Goal: Navigation & Orientation: Find specific page/section

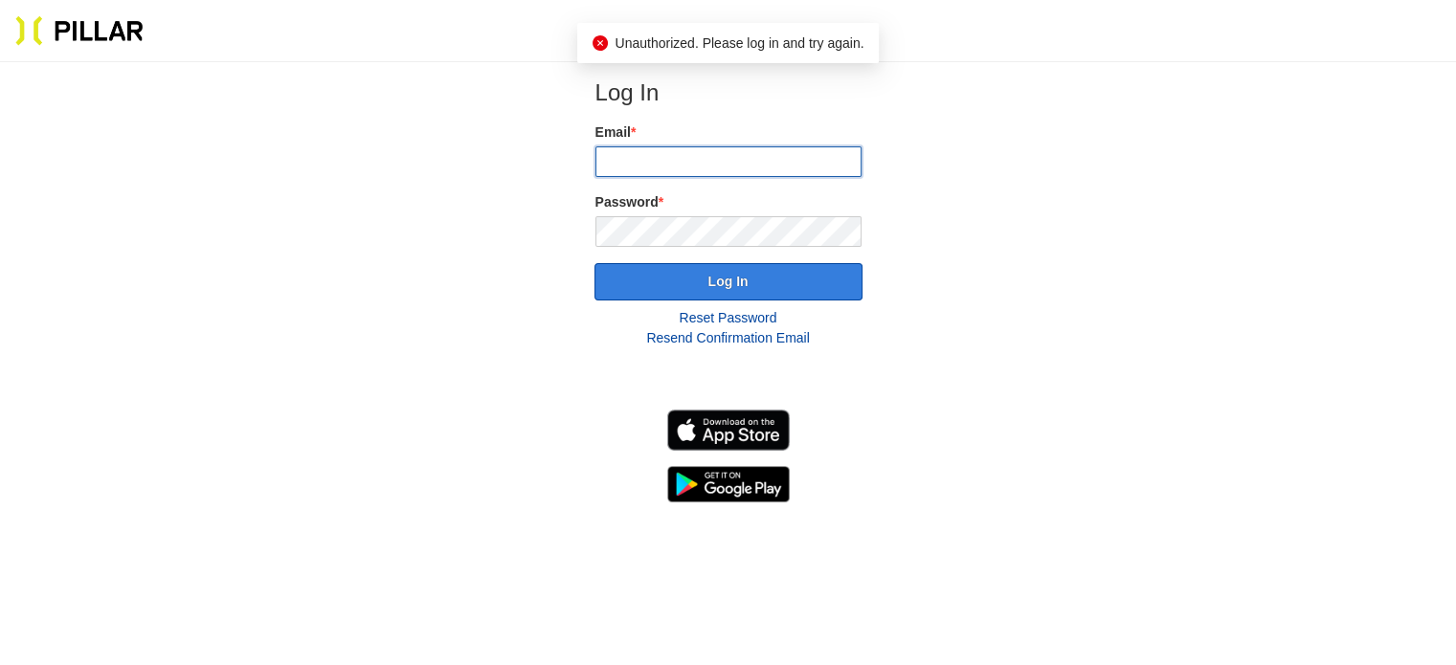
type input "[EMAIL_ADDRESS][DOMAIN_NAME]"
click at [766, 271] on button "Log In" at bounding box center [728, 281] width 268 height 37
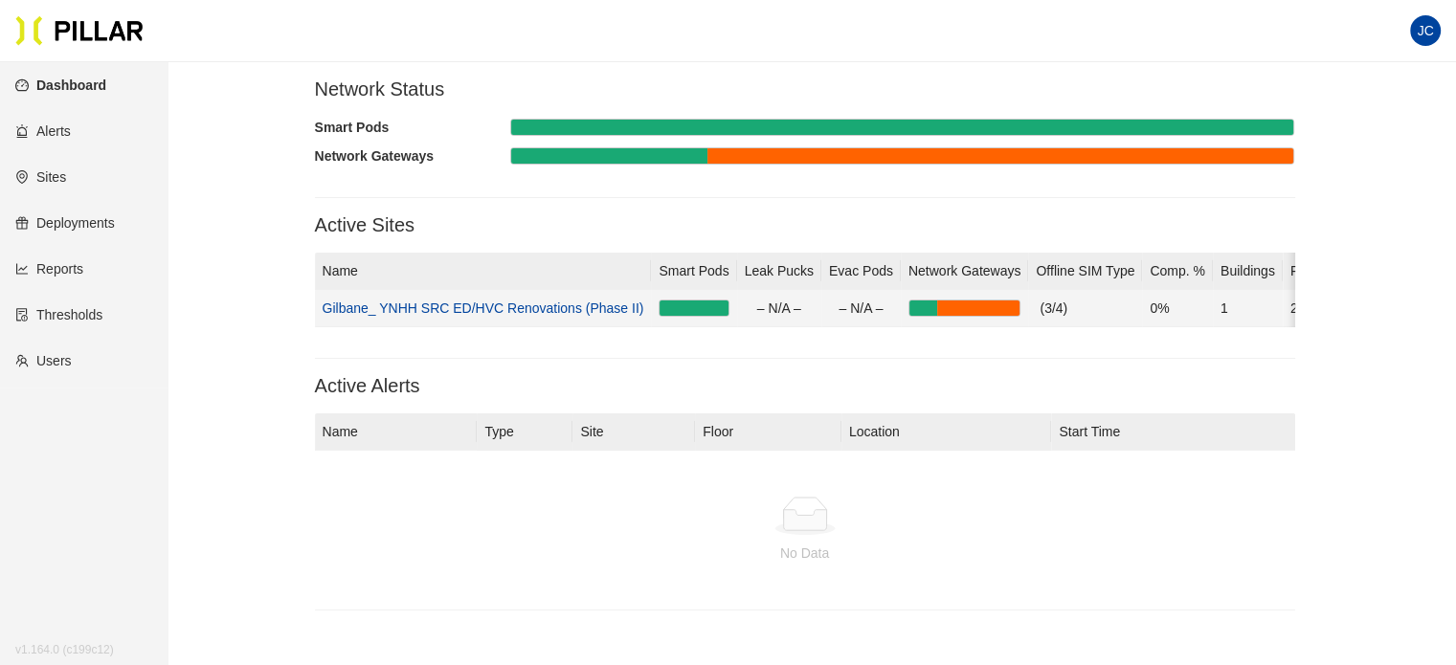
click at [495, 306] on link "Gilbane_ YNHH SRC ED/HVC Renovations (Phase II)" at bounding box center [484, 308] width 322 height 15
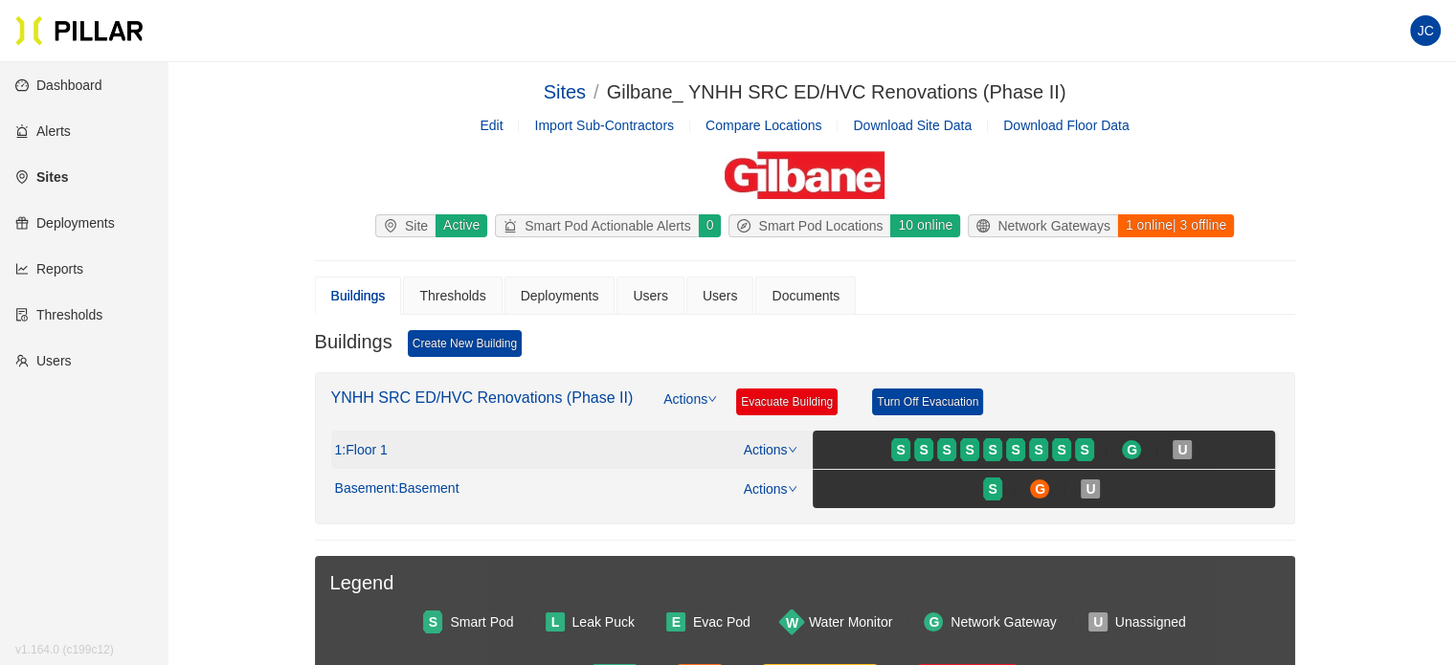
click at [379, 445] on span ": Floor 1" at bounding box center [364, 450] width 45 height 17
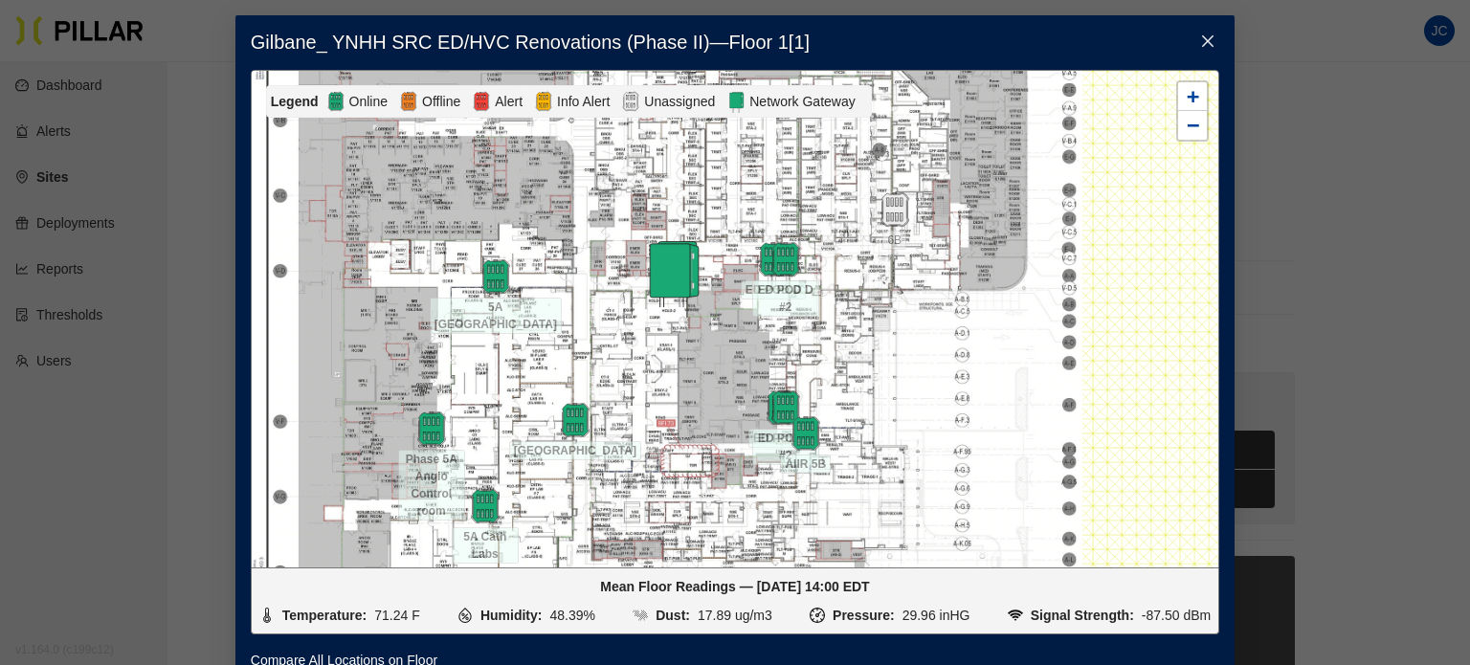
drag, startPoint x: 789, startPoint y: 399, endPoint x: 755, endPoint y: 352, distance: 57.6
click at [755, 352] on div at bounding box center [735, 319] width 967 height 497
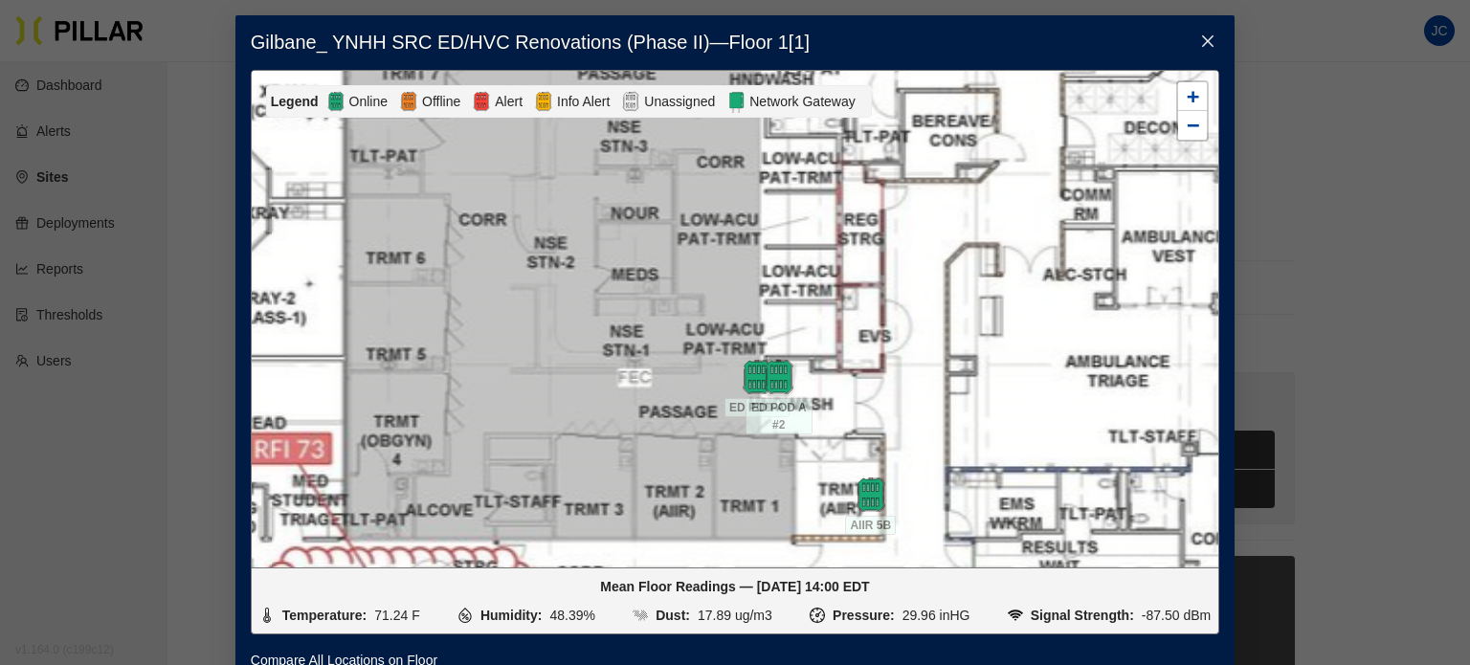
drag, startPoint x: 779, startPoint y: 253, endPoint x: 743, endPoint y: 301, distance: 60.1
click at [743, 301] on div at bounding box center [735, 319] width 967 height 497
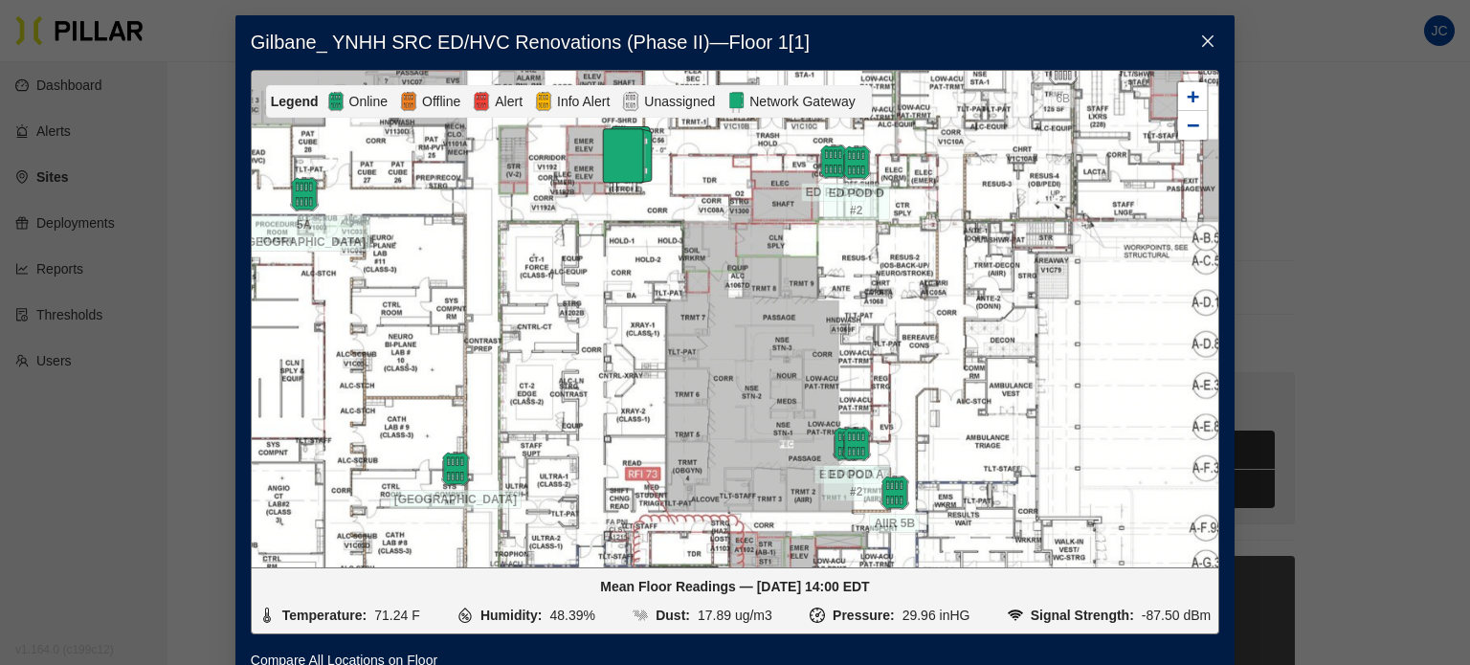
drag, startPoint x: 753, startPoint y: 291, endPoint x: 750, endPoint y: 357, distance: 66.1
click at [750, 357] on div at bounding box center [735, 319] width 967 height 497
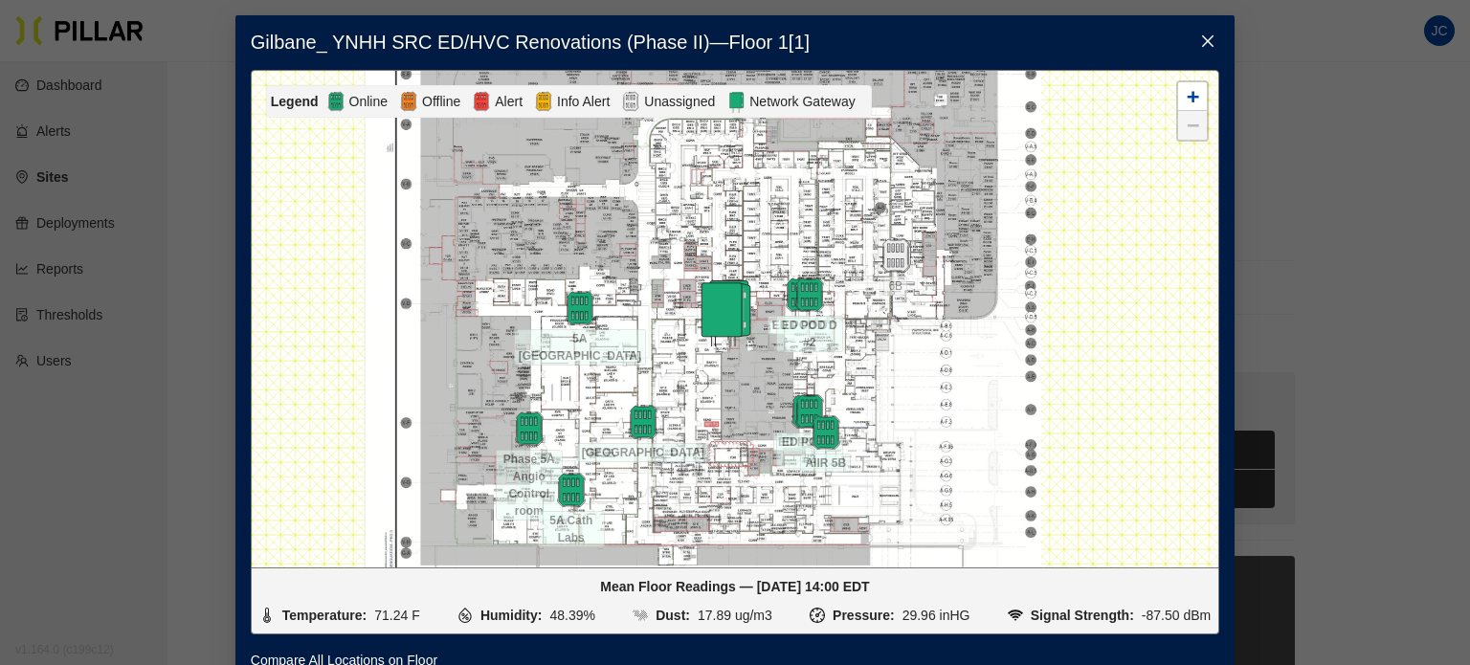
click at [1202, 42] on icon "close" at bounding box center [1207, 40] width 11 height 11
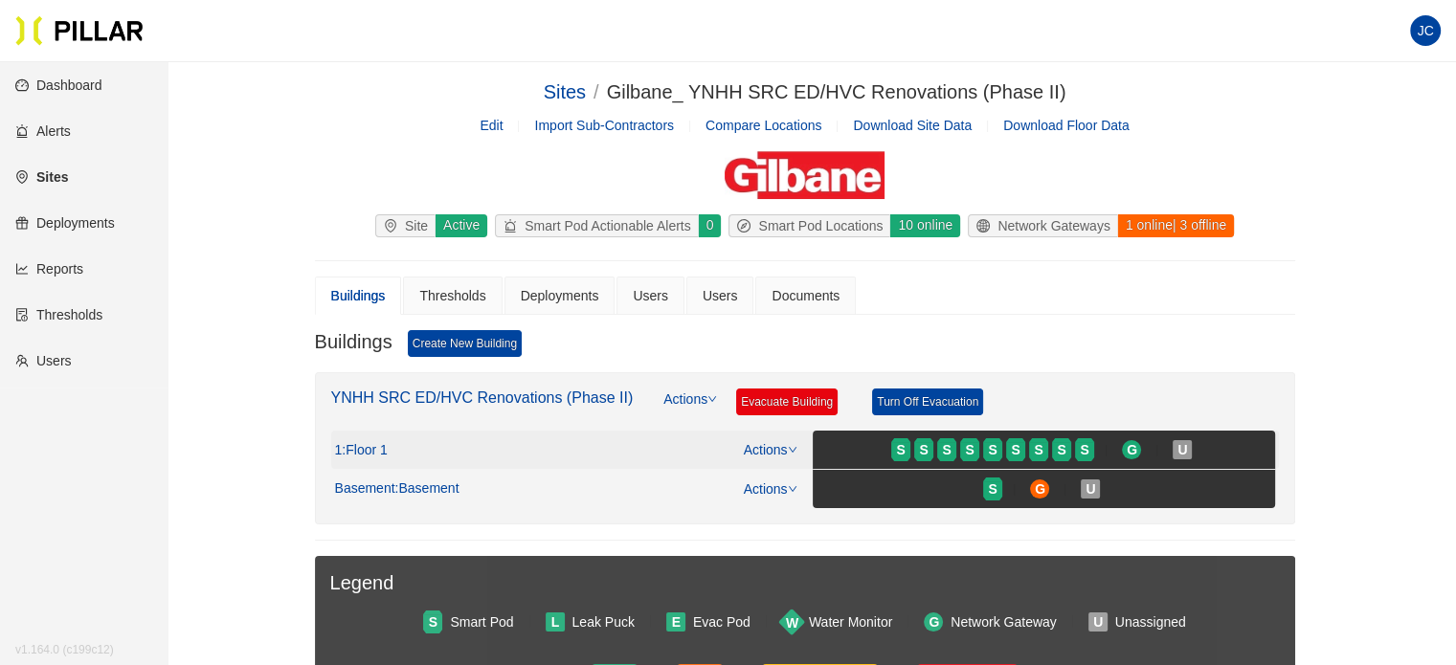
click at [346, 446] on span ": Floor 1" at bounding box center [364, 450] width 45 height 17
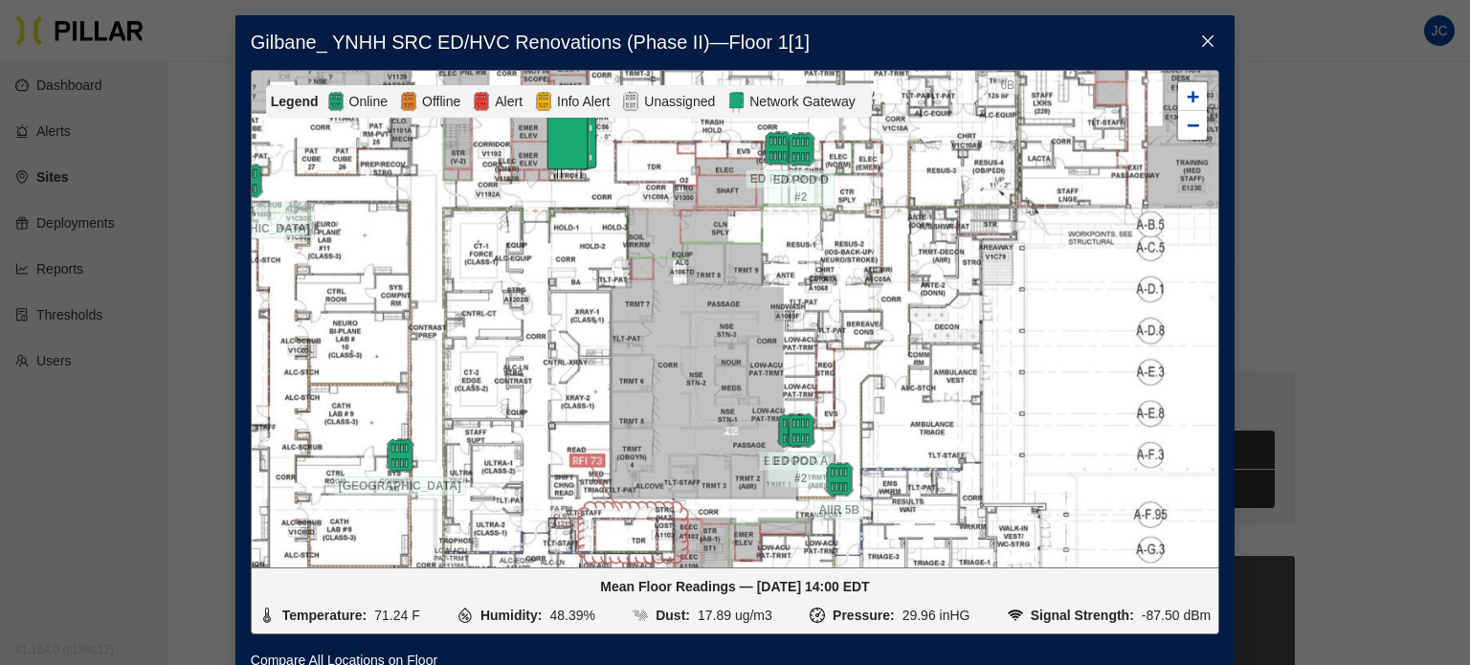
drag, startPoint x: 795, startPoint y: 397, endPoint x: 819, endPoint y: 316, distance: 84.8
click at [819, 317] on div at bounding box center [735, 319] width 967 height 497
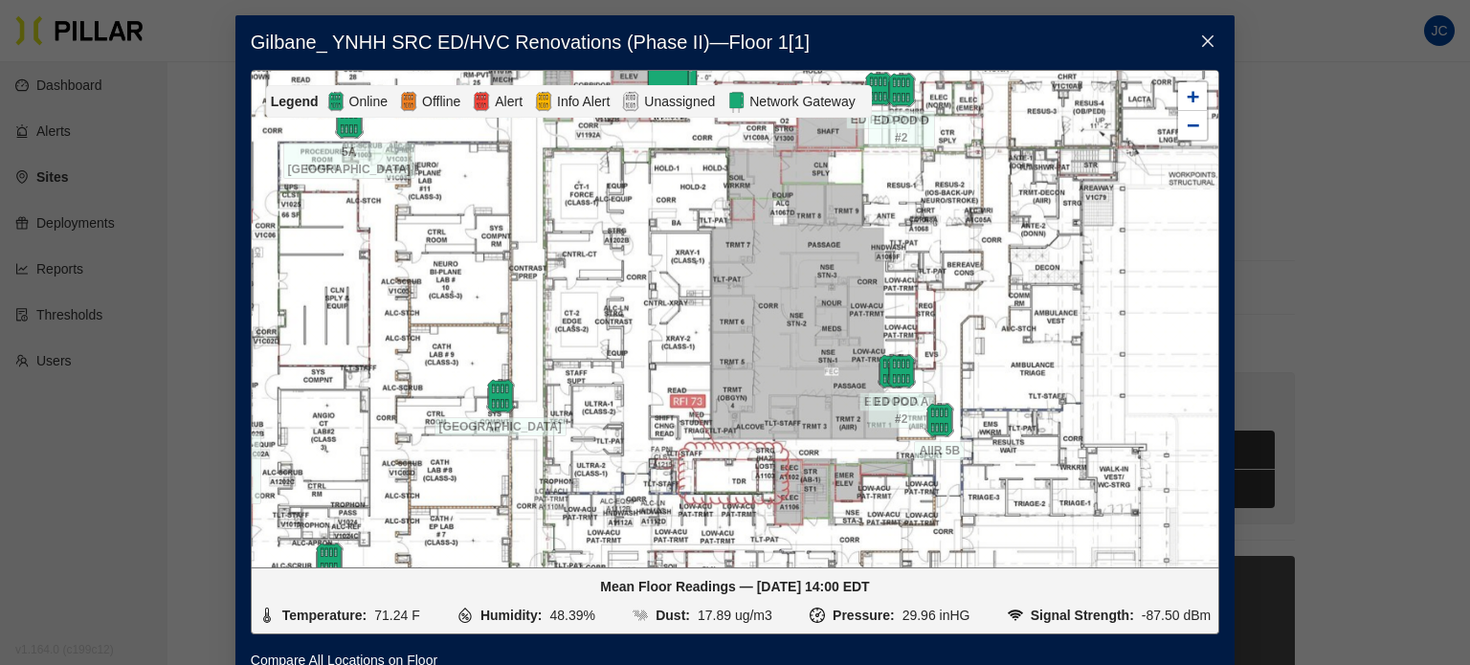
drag, startPoint x: 787, startPoint y: 357, endPoint x: 900, endPoint y: 290, distance: 131.3
click at [900, 290] on div at bounding box center [735, 319] width 967 height 497
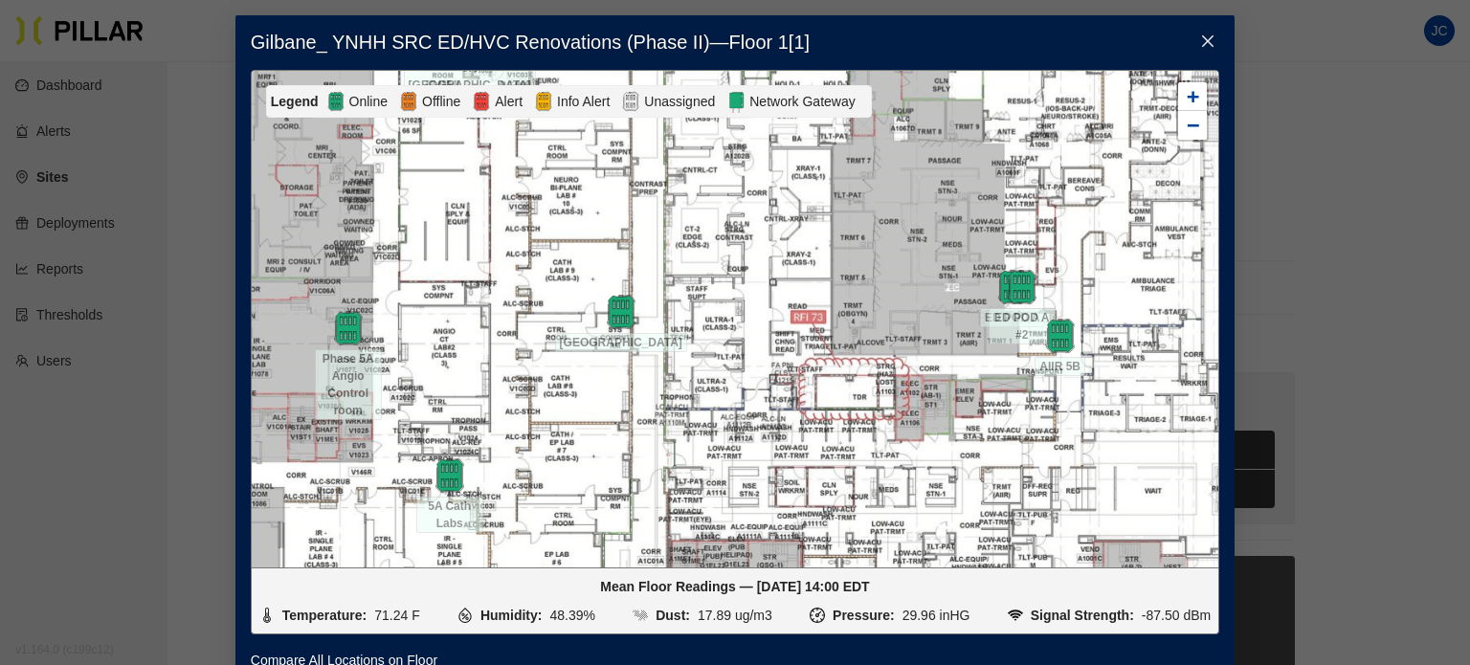
drag, startPoint x: 777, startPoint y: 328, endPoint x: 946, endPoint y: 267, distance: 179.2
click at [946, 267] on div at bounding box center [735, 319] width 967 height 497
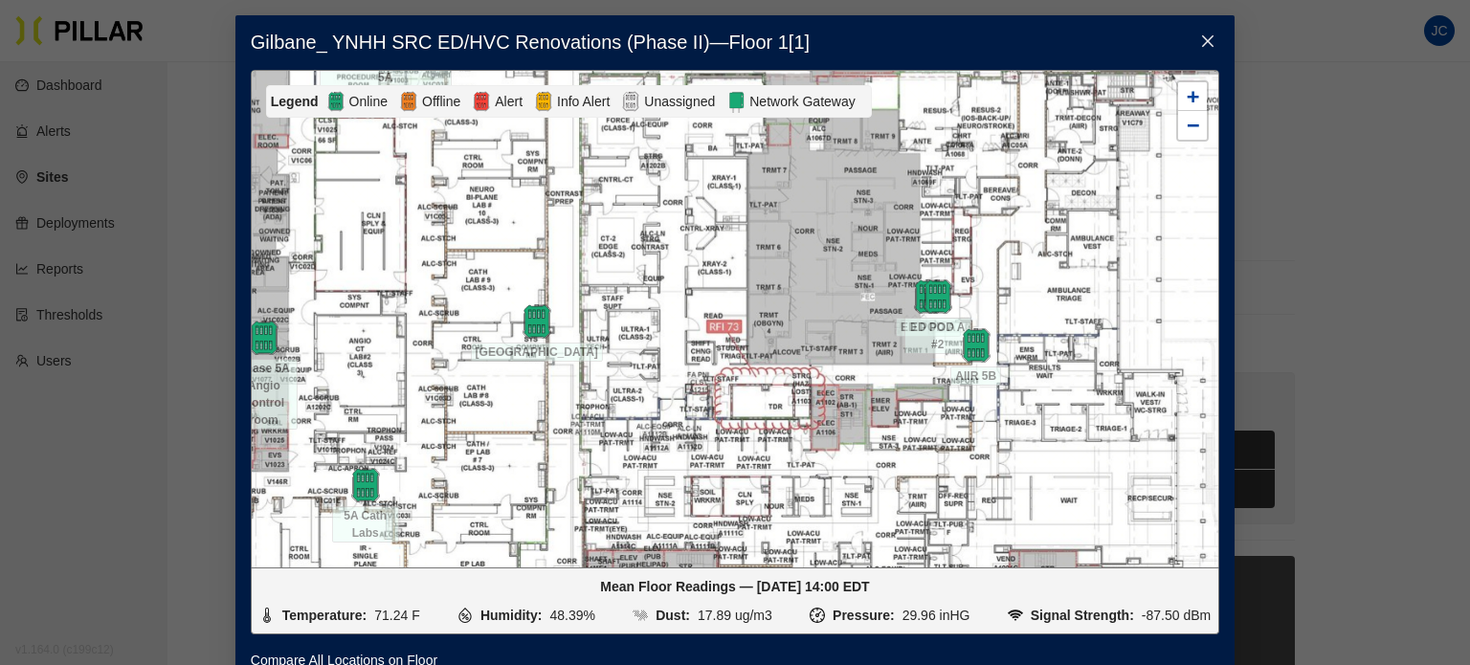
drag, startPoint x: 831, startPoint y: 272, endPoint x: 1043, endPoint y: 237, distance: 215.3
click at [1043, 237] on div at bounding box center [735, 319] width 967 height 497
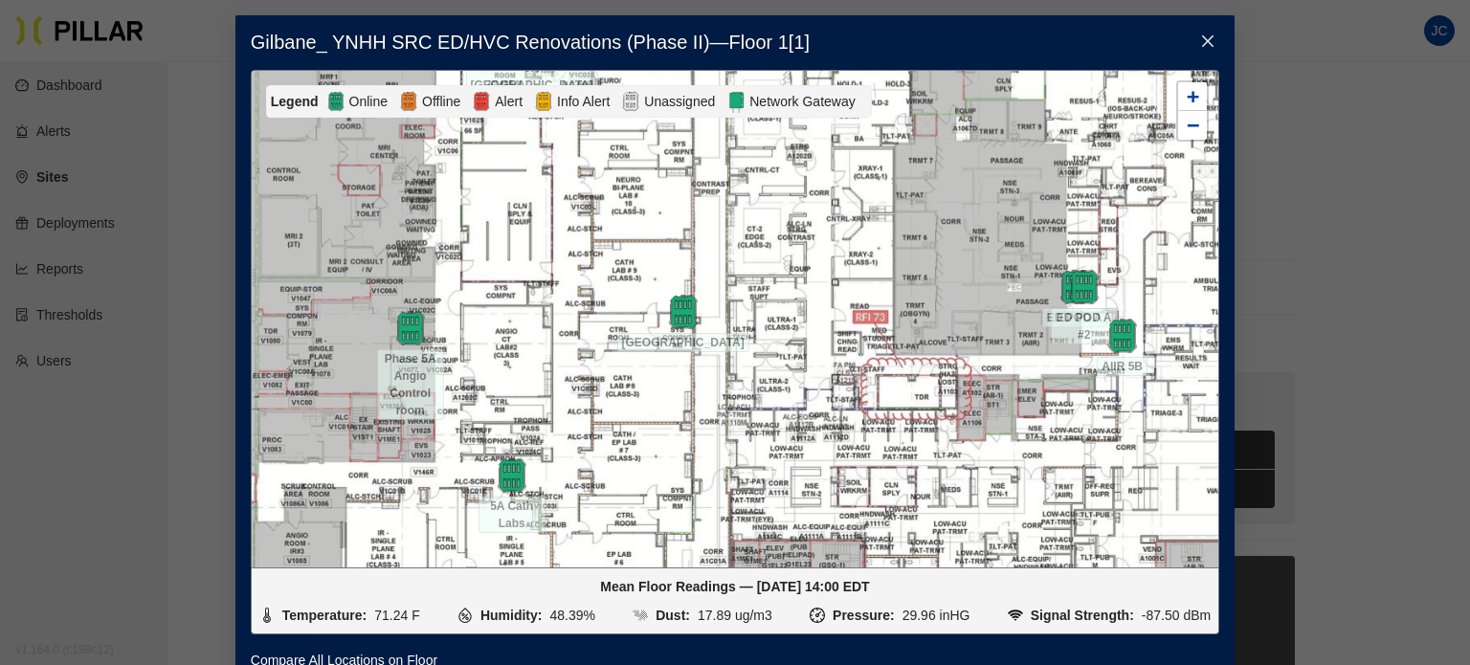
drag, startPoint x: 753, startPoint y: 255, endPoint x: 798, endPoint y: 252, distance: 45.1
click at [798, 252] on div at bounding box center [735, 319] width 967 height 497
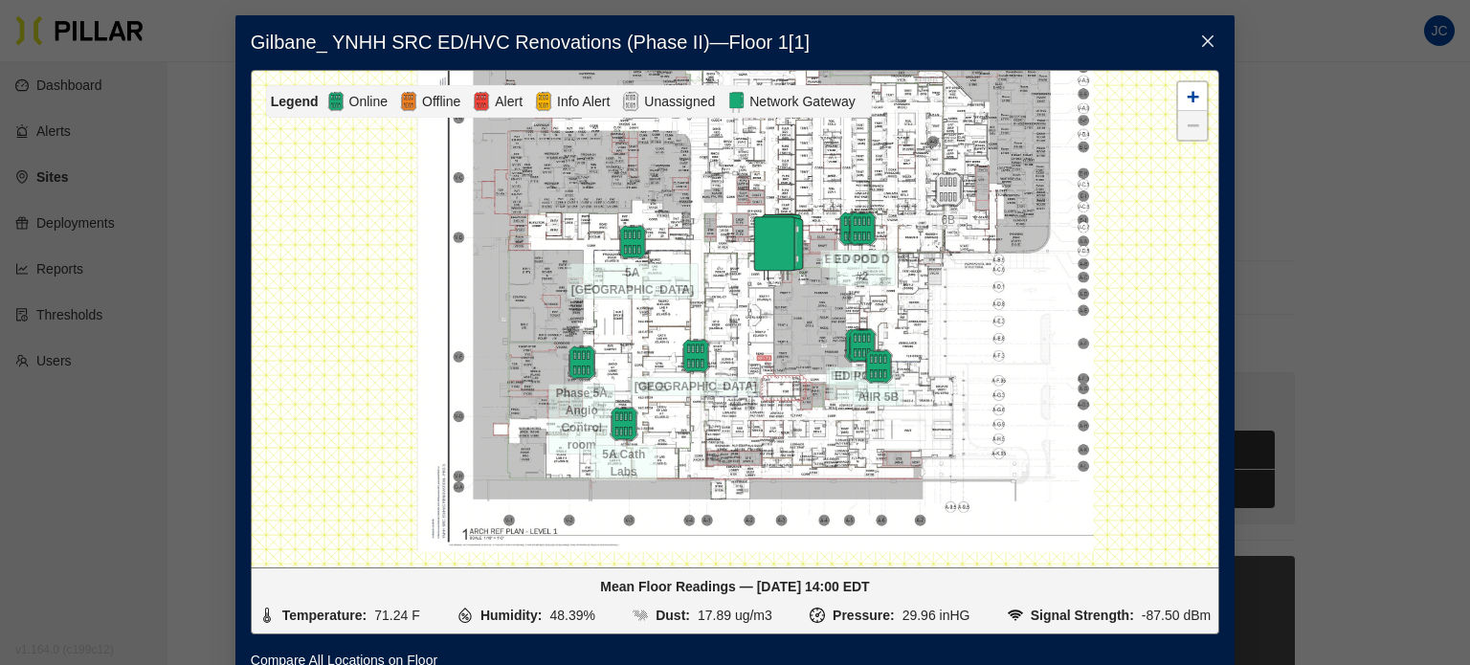
drag, startPoint x: 798, startPoint y: 252, endPoint x: 787, endPoint y: 303, distance: 52.9
click at [787, 303] on div at bounding box center [735, 319] width 967 height 497
click at [1202, 45] on icon "close" at bounding box center [1207, 40] width 15 height 15
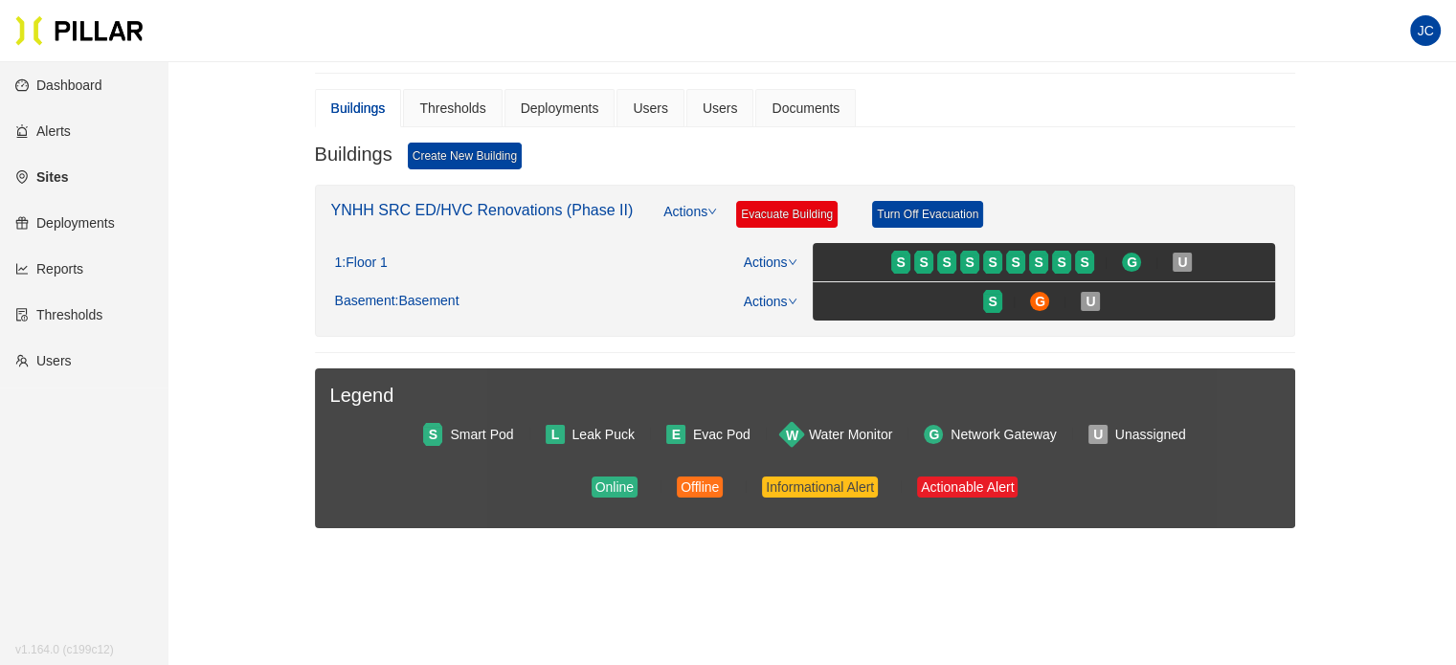
scroll to position [354, 0]
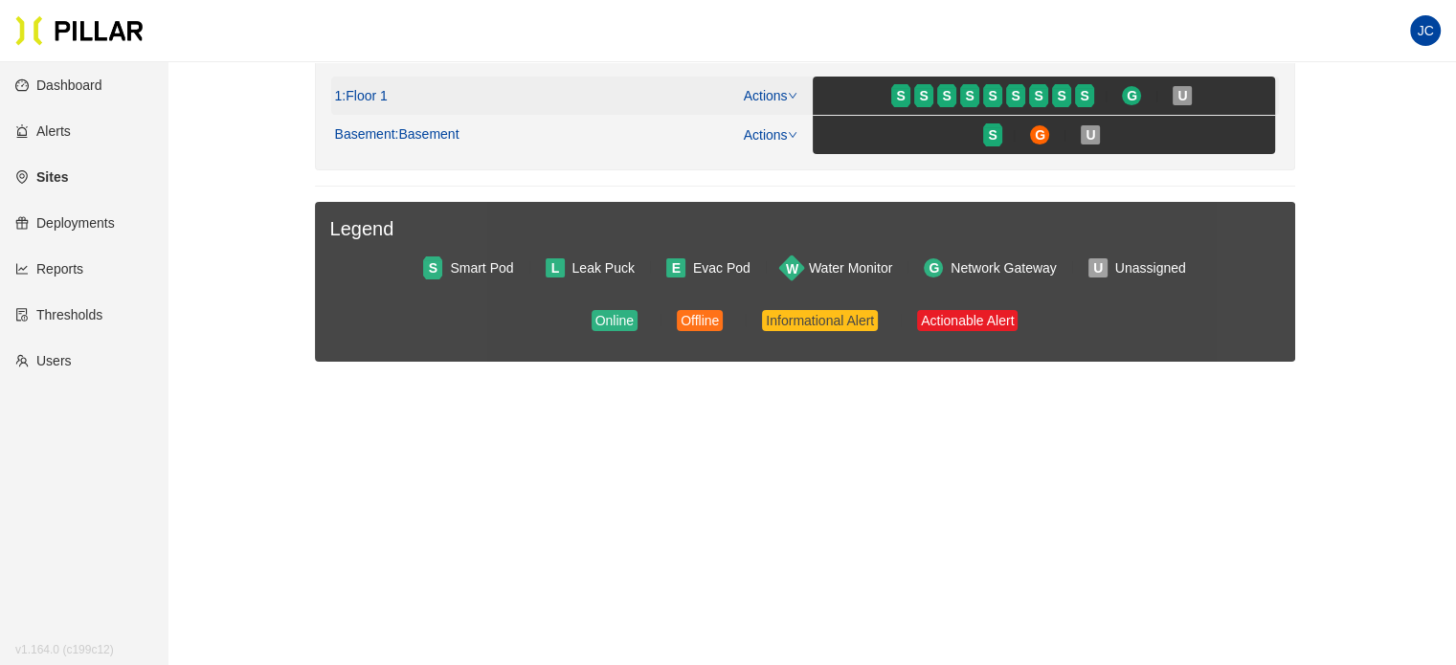
click at [357, 95] on span ": Floor 1" at bounding box center [364, 96] width 45 height 17
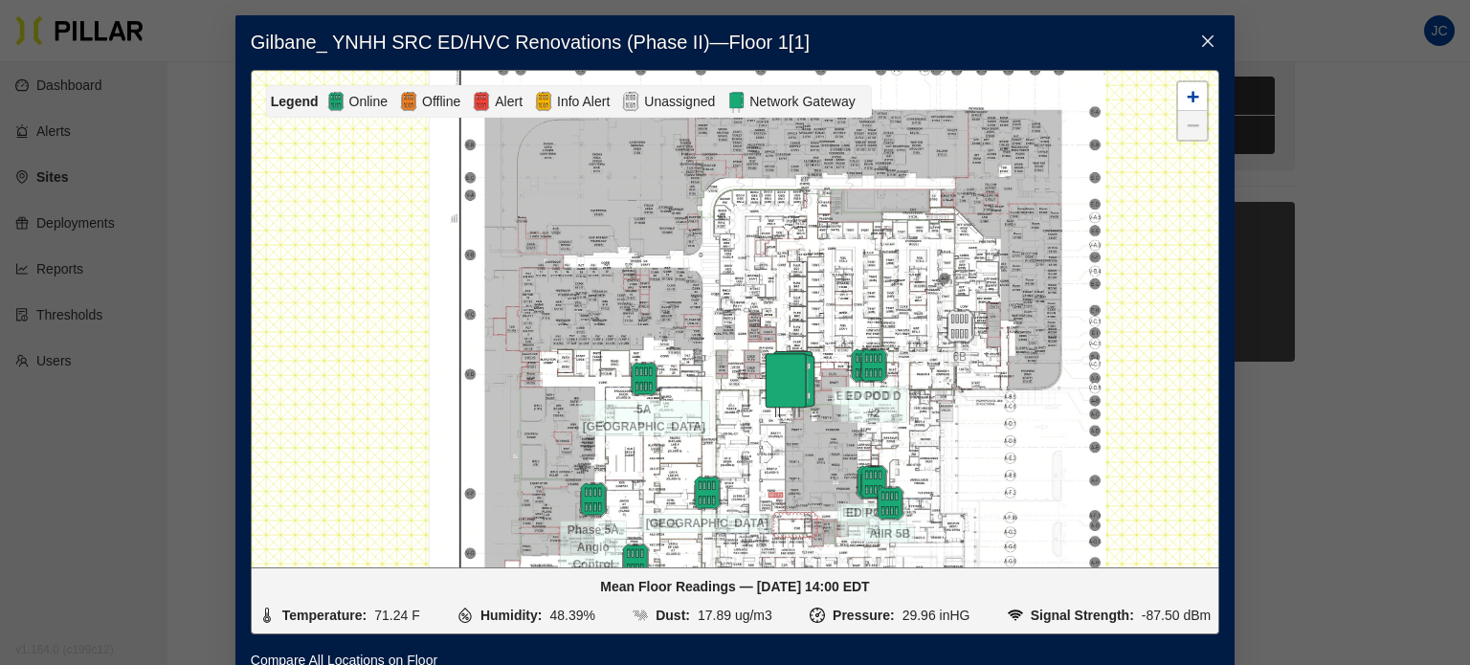
drag, startPoint x: 854, startPoint y: 448, endPoint x: 855, endPoint y: 397, distance: 50.7
click at [855, 397] on div at bounding box center [735, 319] width 967 height 497
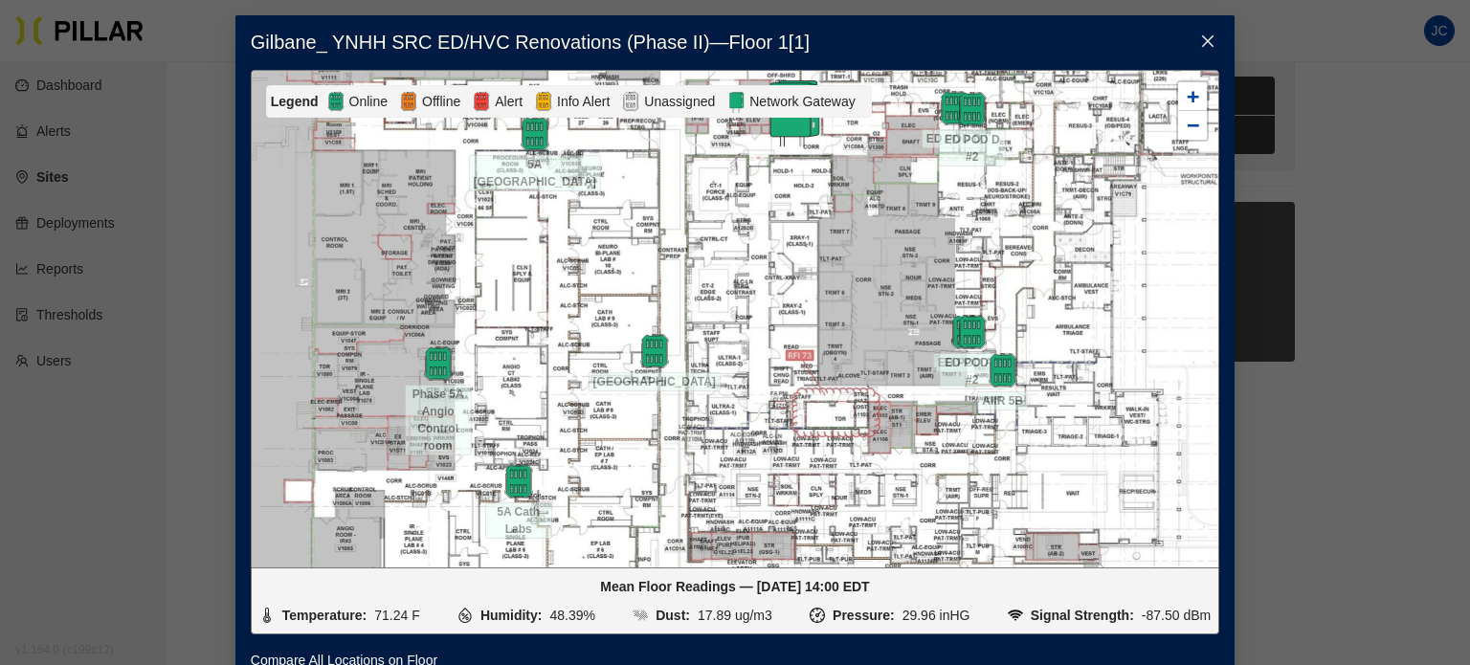
drag, startPoint x: 755, startPoint y: 393, endPoint x: 944, endPoint y: 382, distance: 188.9
click at [944, 382] on div at bounding box center [735, 319] width 967 height 497
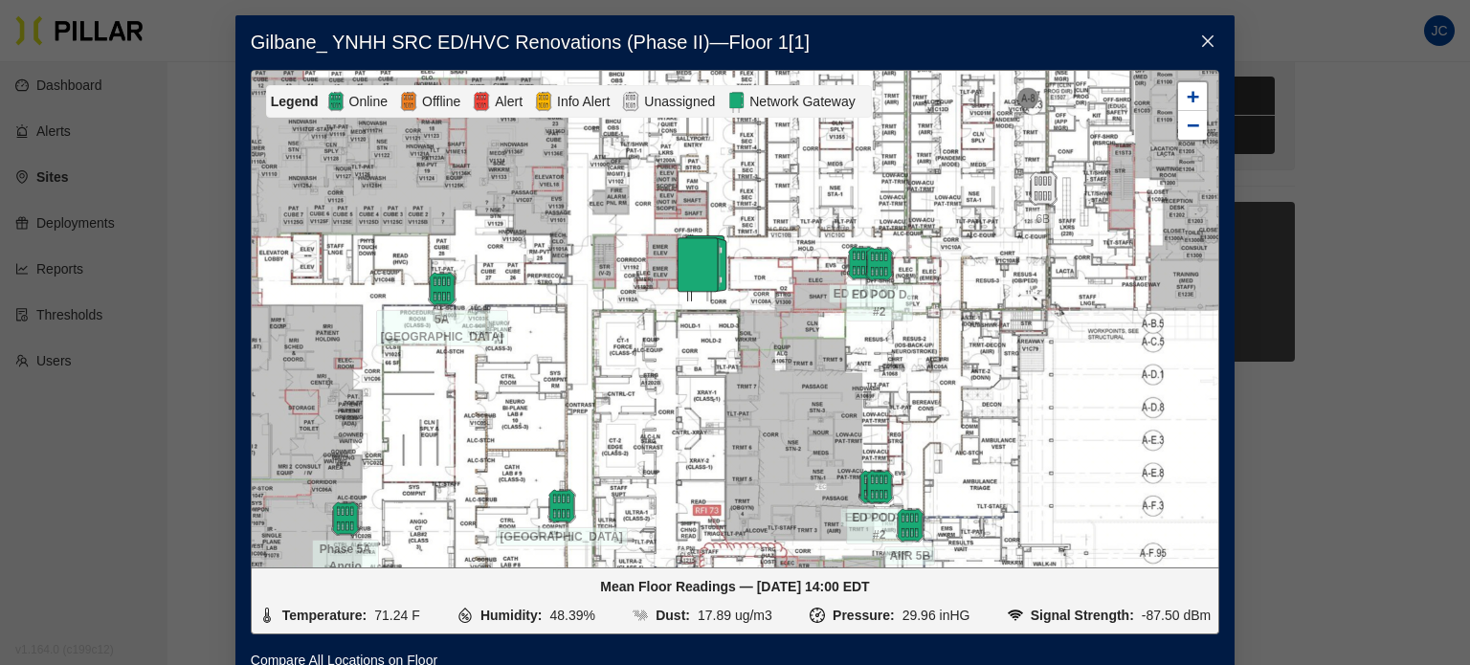
drag, startPoint x: 860, startPoint y: 313, endPoint x: 737, endPoint y: 469, distance: 199.0
click at [737, 469] on div at bounding box center [735, 319] width 967 height 497
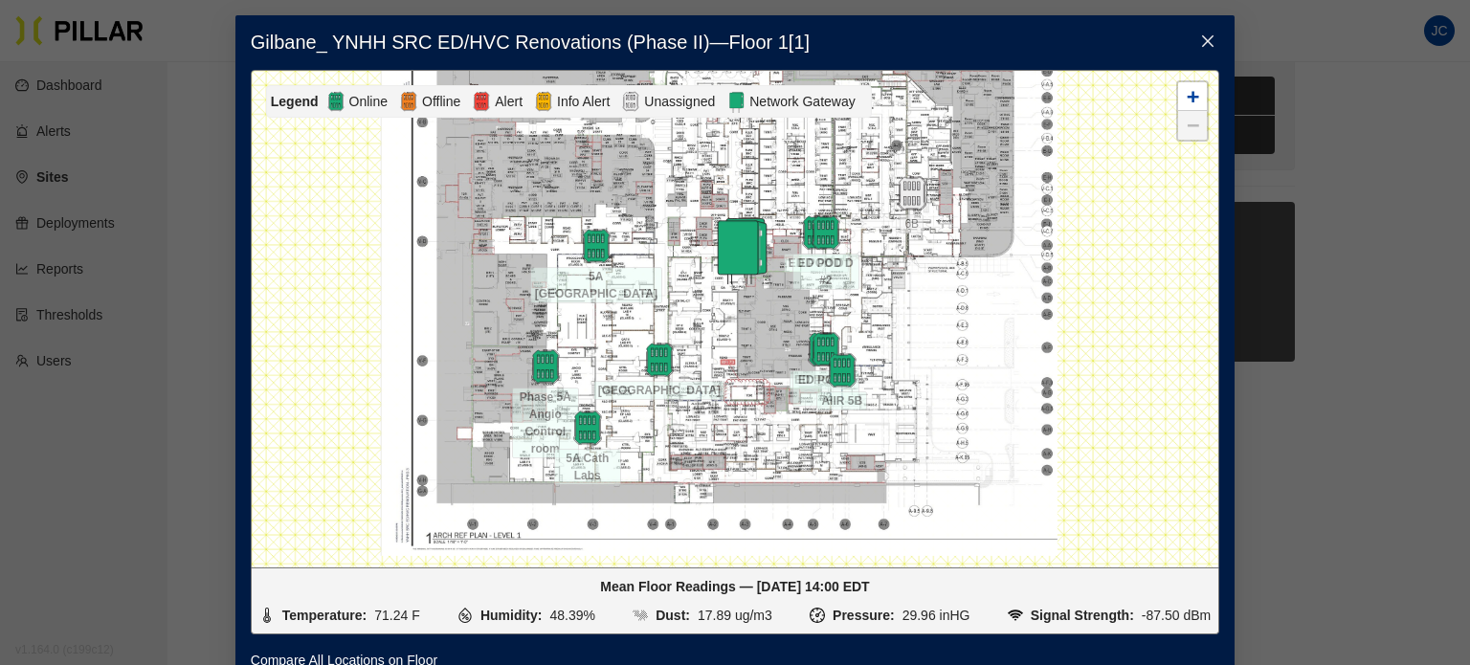
drag, startPoint x: 740, startPoint y: 432, endPoint x: 743, endPoint y: 321, distance: 111.1
click at [743, 321] on div at bounding box center [735, 319] width 967 height 497
click at [1202, 45] on icon "close" at bounding box center [1207, 40] width 11 height 11
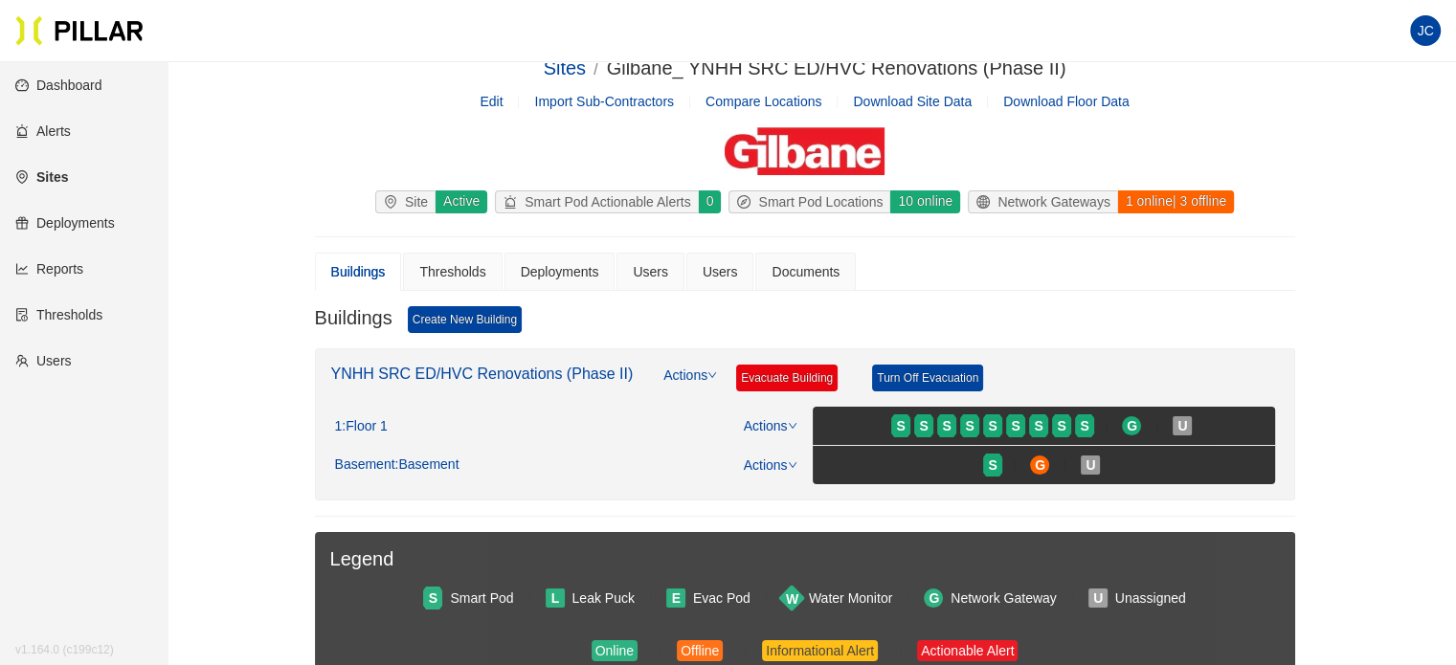
scroll to position [0, 0]
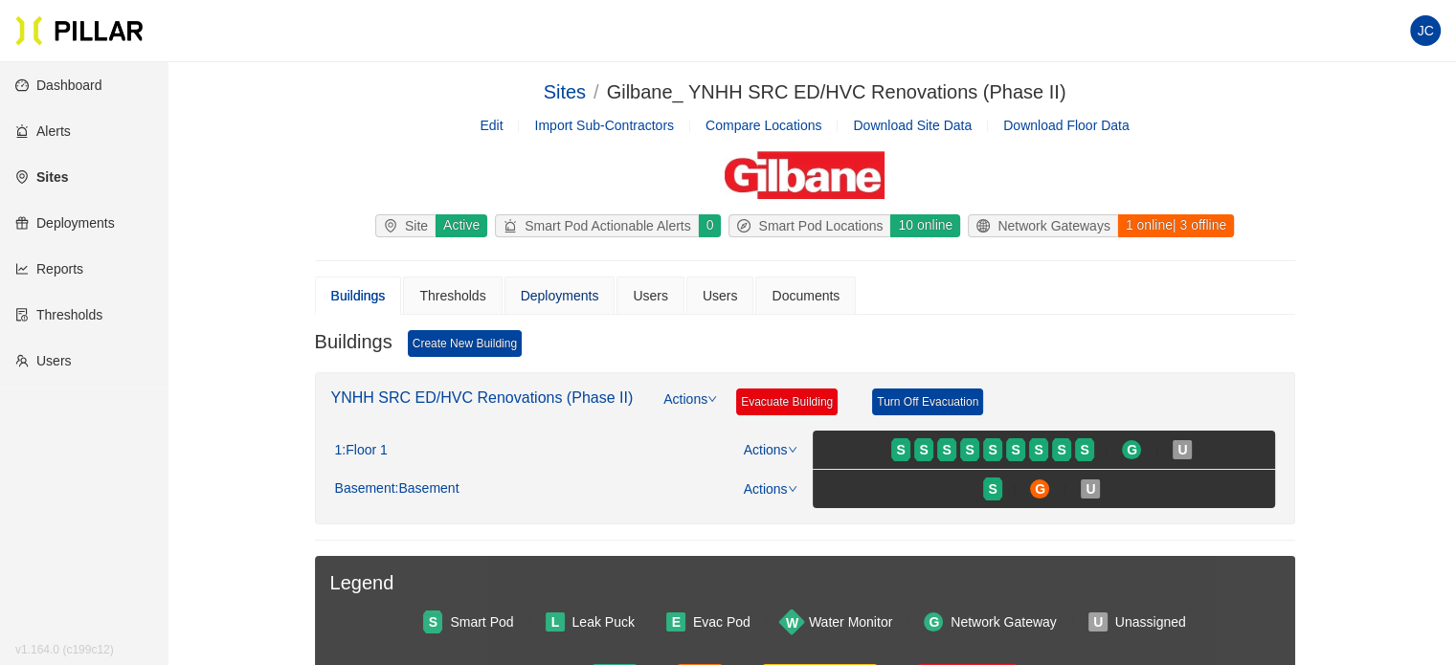
click at [578, 288] on div "Deployments" at bounding box center [560, 295] width 78 height 21
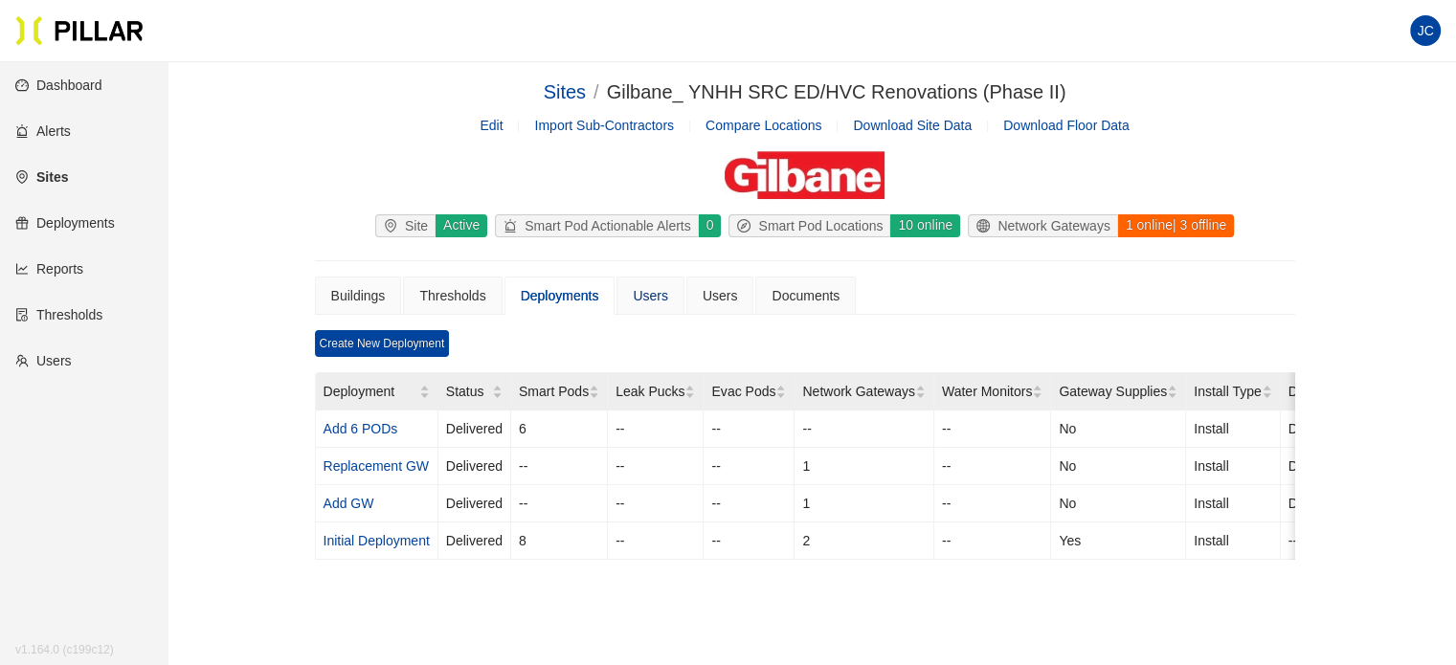
click at [635, 293] on div "Users" at bounding box center [650, 295] width 35 height 21
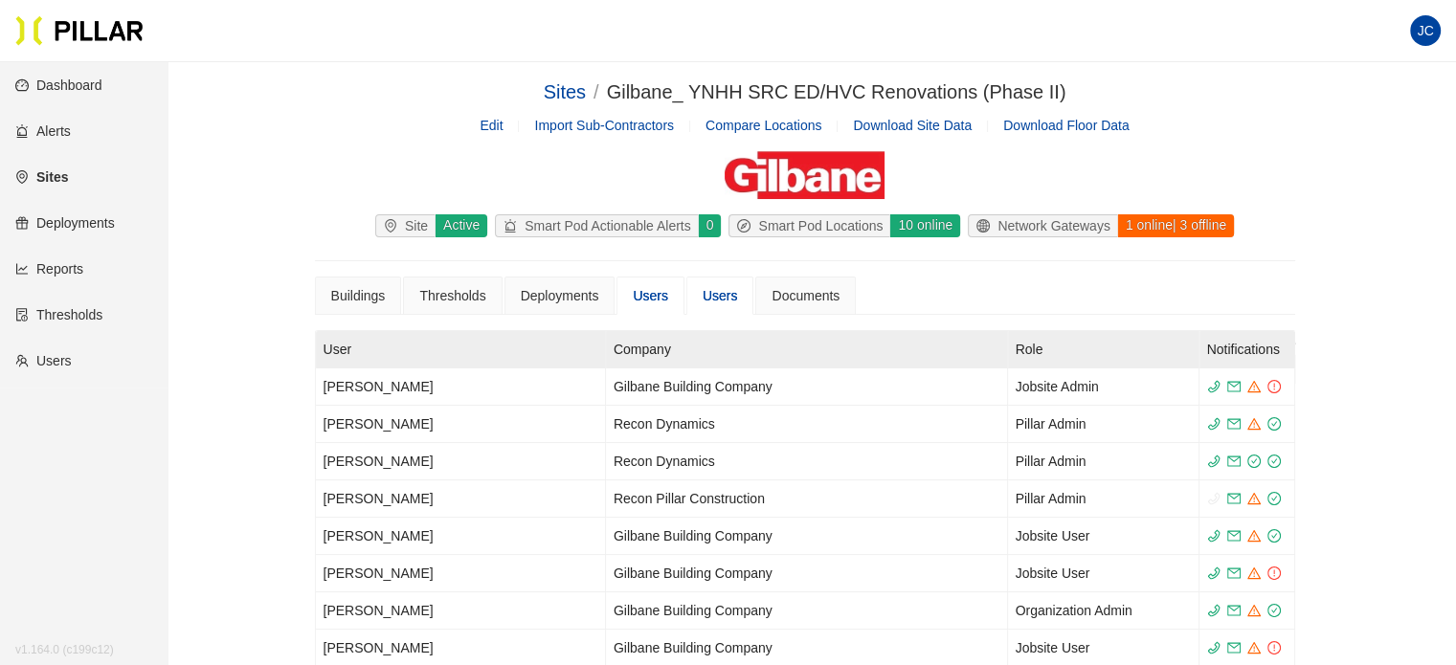
click at [703, 296] on div "Users" at bounding box center [720, 295] width 35 height 21
click at [65, 80] on link "Dashboard" at bounding box center [58, 85] width 87 height 15
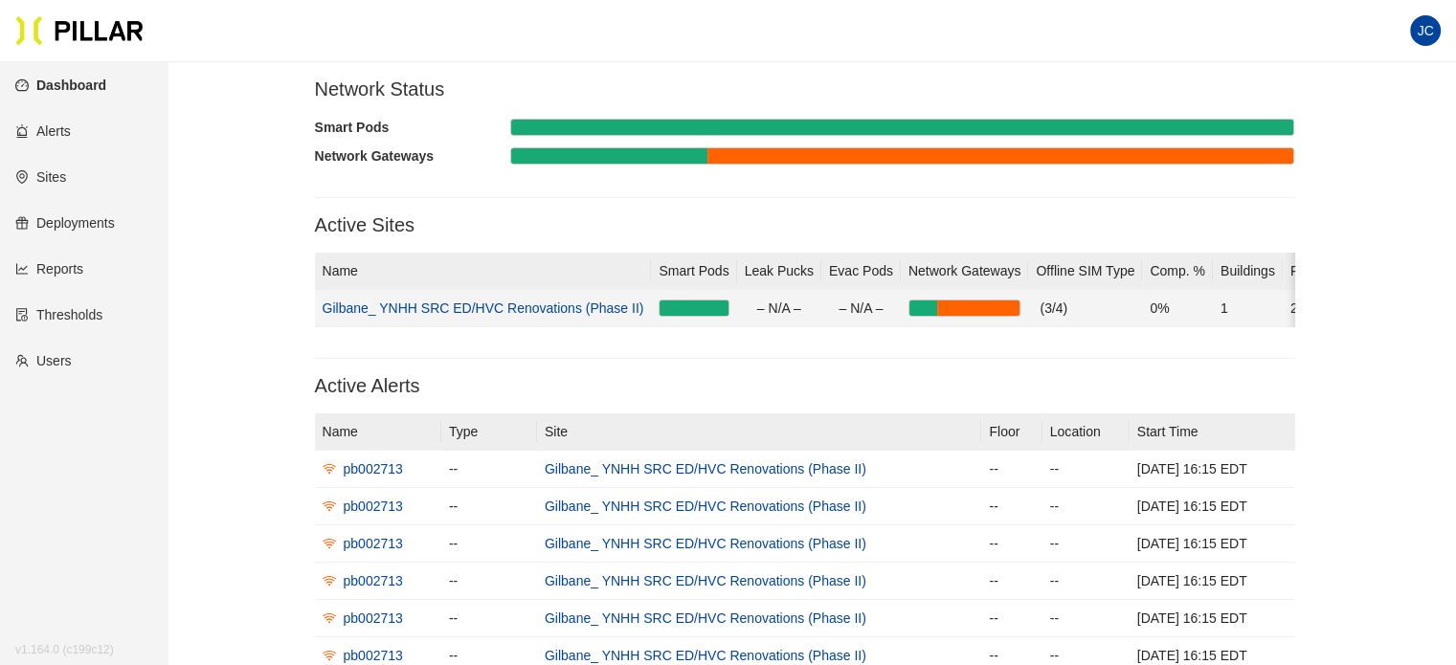
click at [600, 307] on link "Gilbane_ YNHH SRC ED/HVC Renovations (Phase II)" at bounding box center [484, 308] width 322 height 15
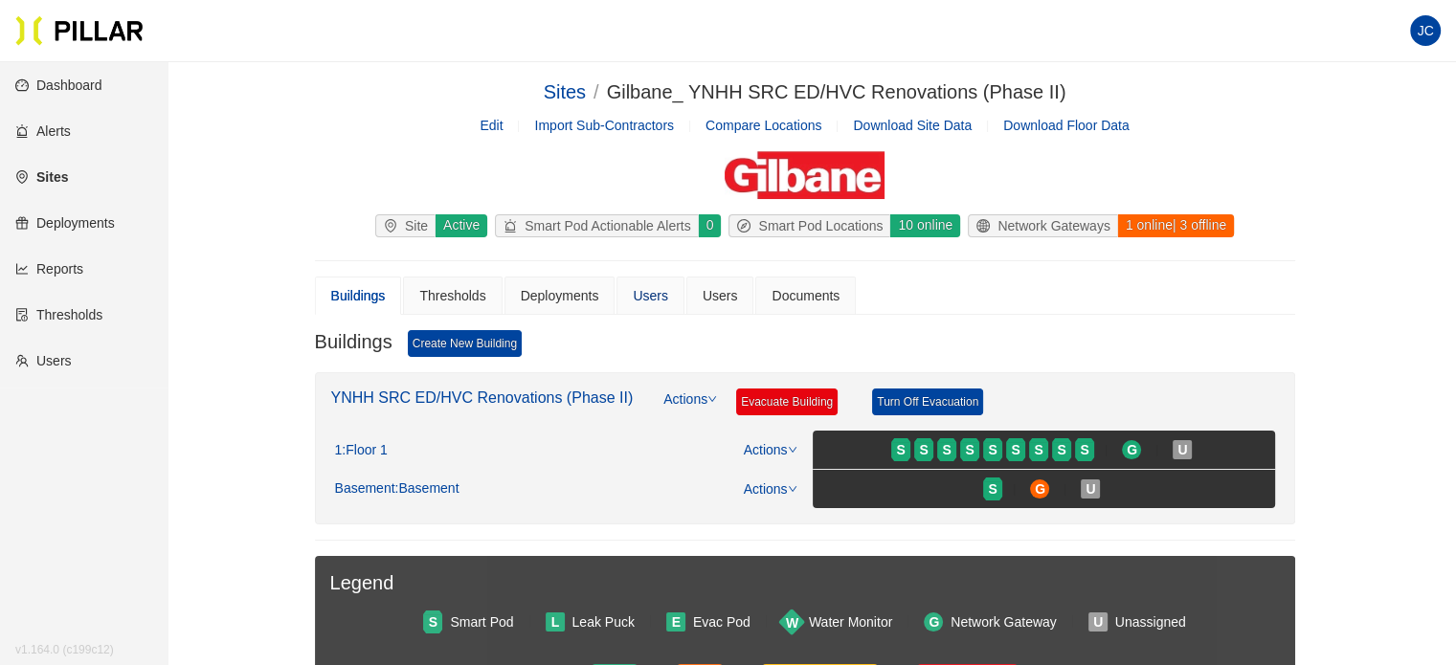
click at [662, 296] on div "Users" at bounding box center [650, 295] width 35 height 21
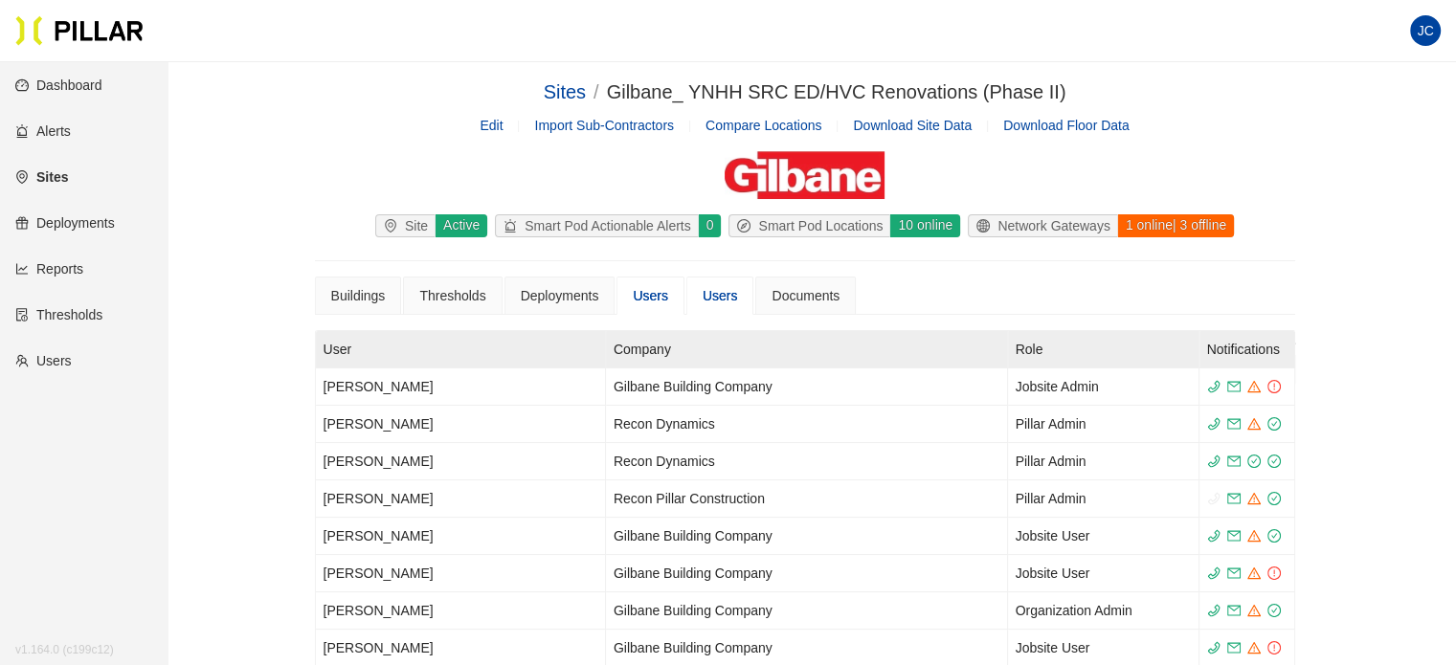
scroll to position [96, 0]
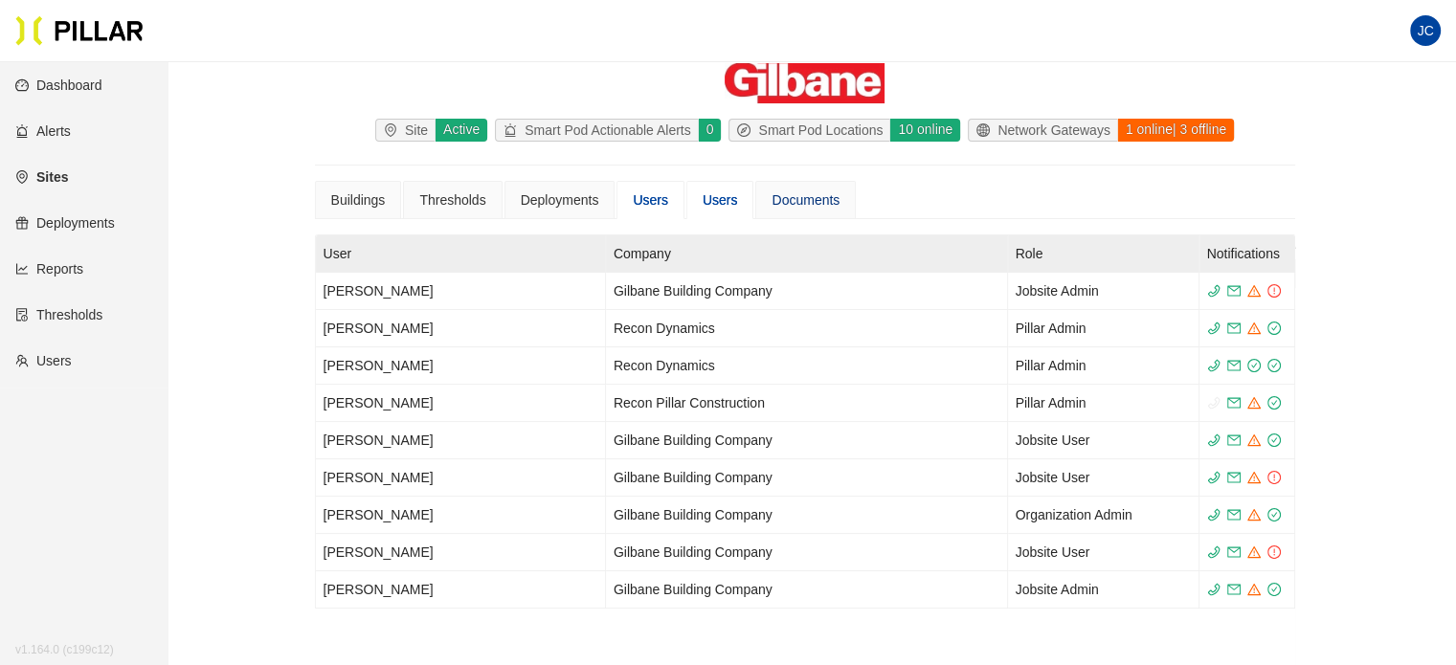
click at [793, 198] on div "Documents" at bounding box center [805, 200] width 68 height 21
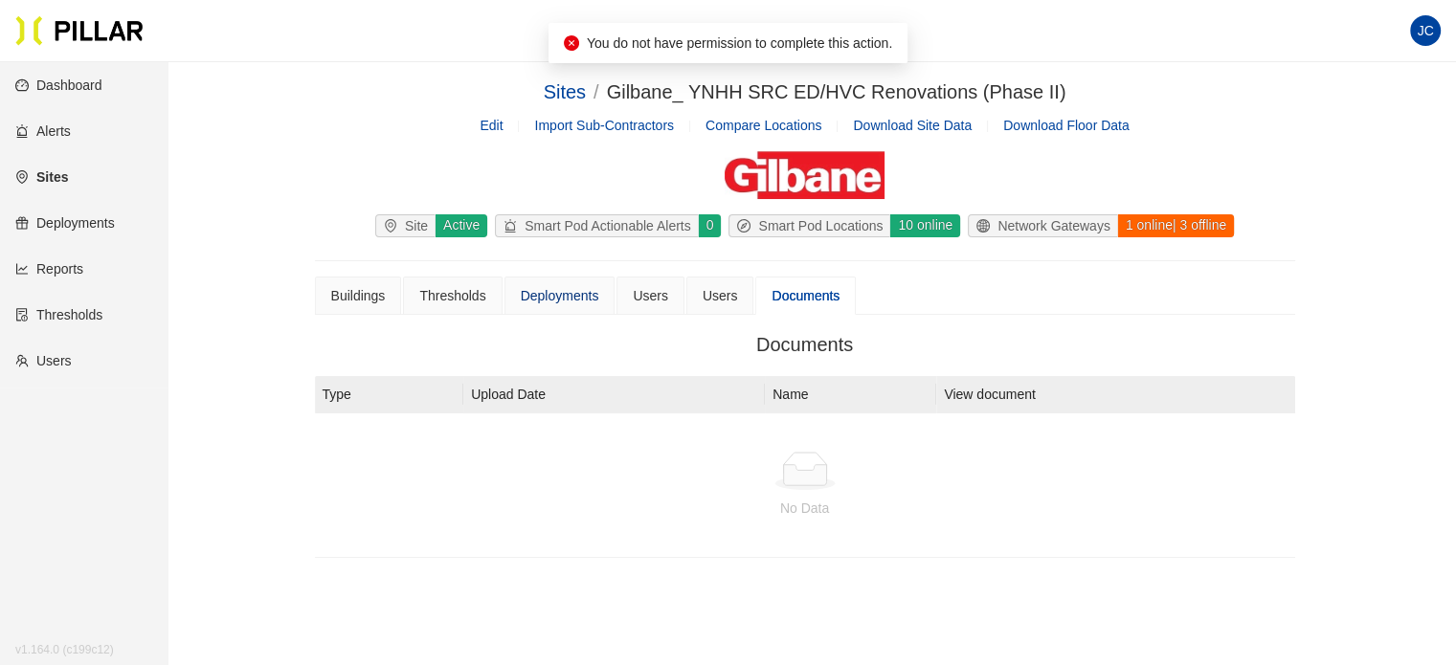
click at [569, 293] on div "Deployments" at bounding box center [560, 295] width 78 height 21
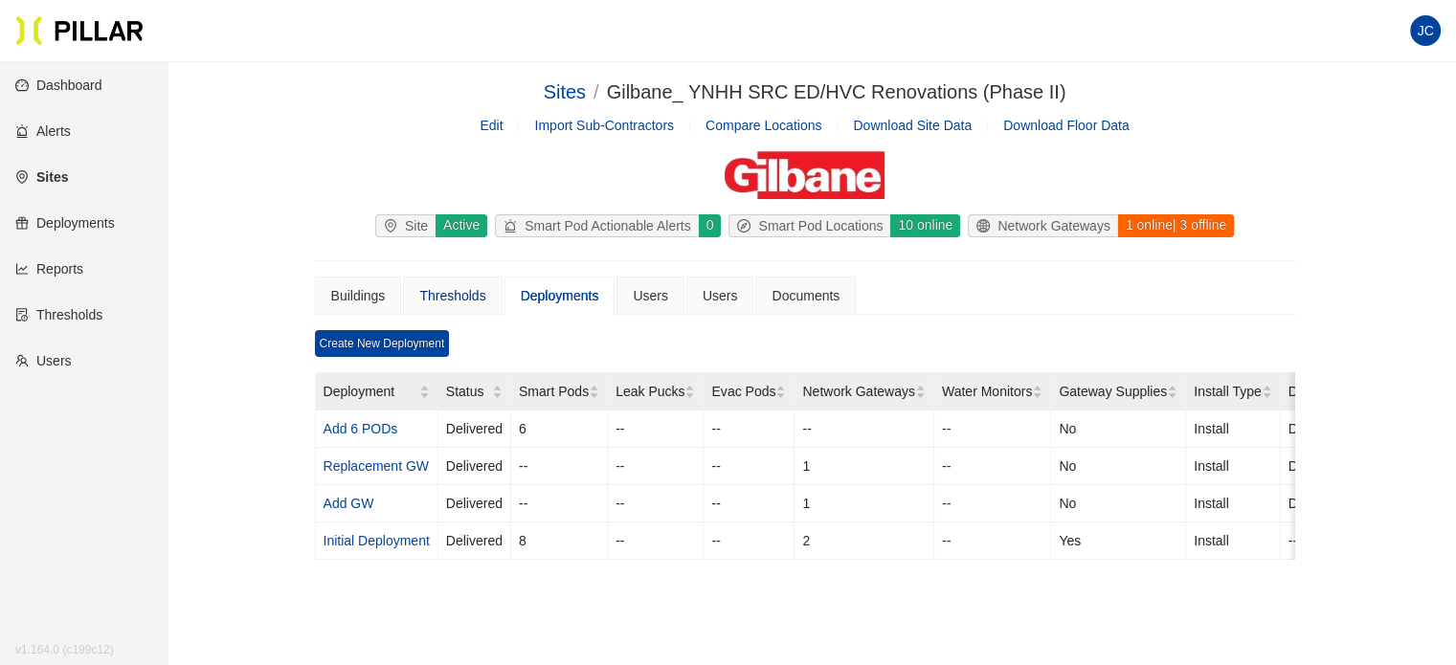
click at [465, 296] on div "Thresholds" at bounding box center [452, 295] width 66 height 21
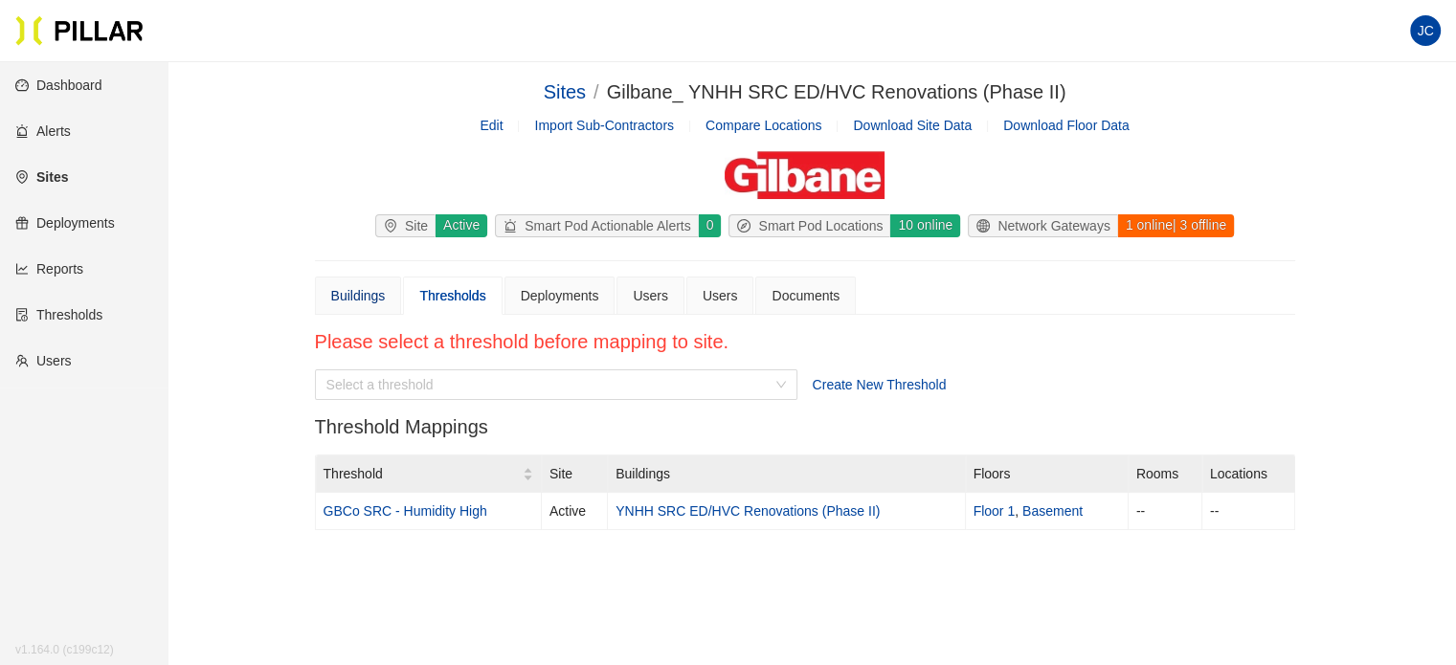
click at [355, 294] on div "Buildings" at bounding box center [358, 295] width 55 height 21
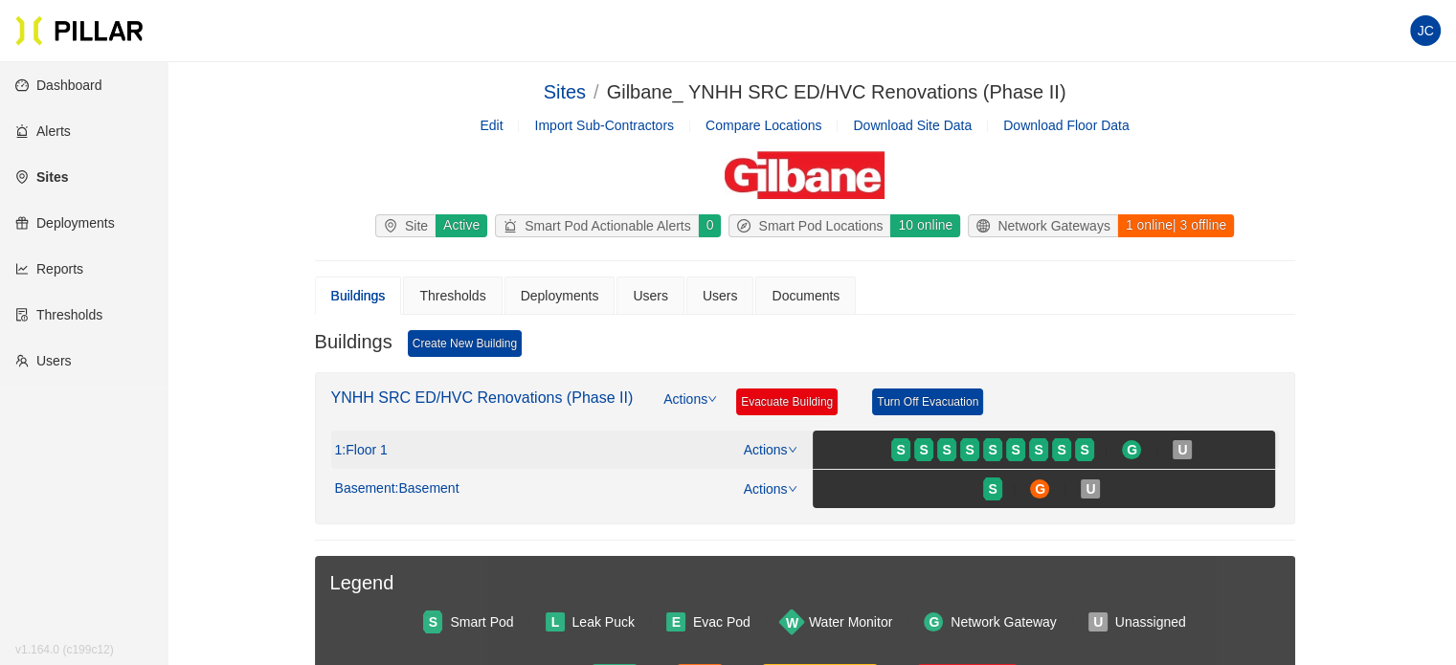
click at [789, 451] on icon "down" at bounding box center [793, 450] width 10 height 10
click at [788, 478] on link "View/Edit Floor Plan" at bounding box center [810, 477] width 121 height 21
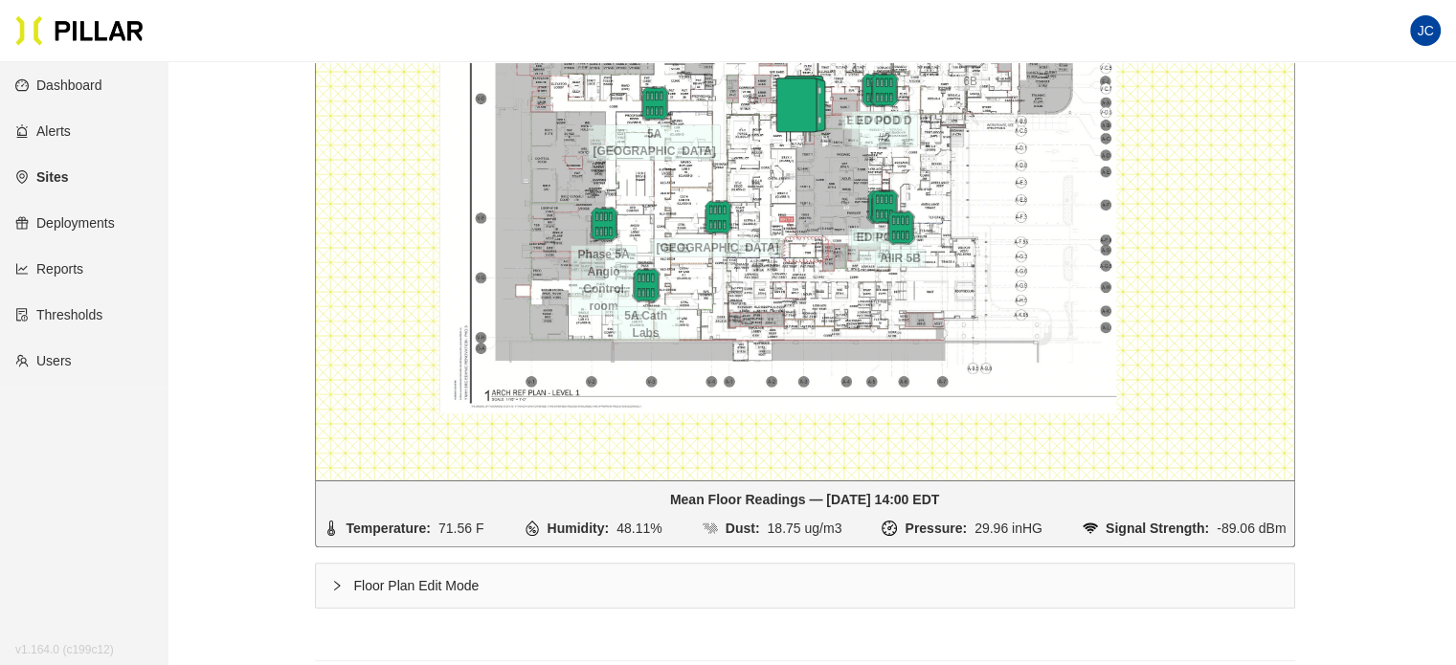
scroll to position [347, 0]
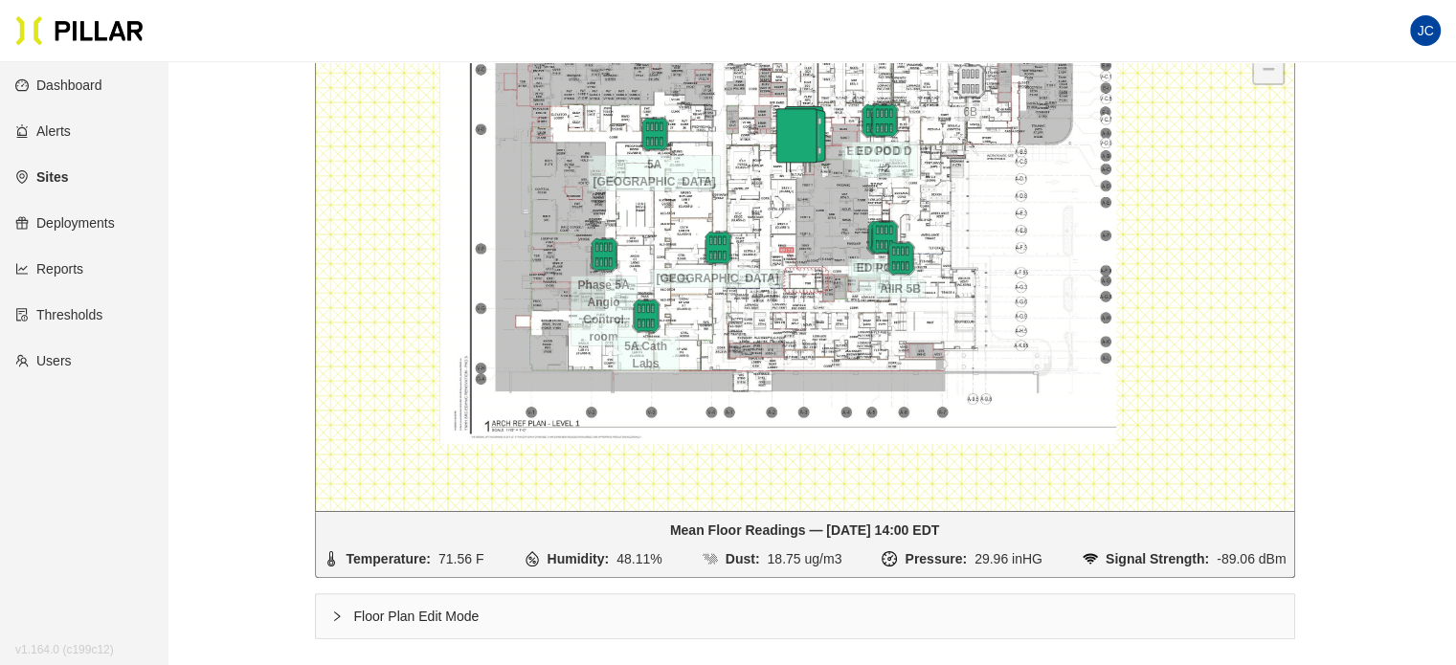
click at [337, 612] on icon "right" at bounding box center [336, 616] width 11 height 11
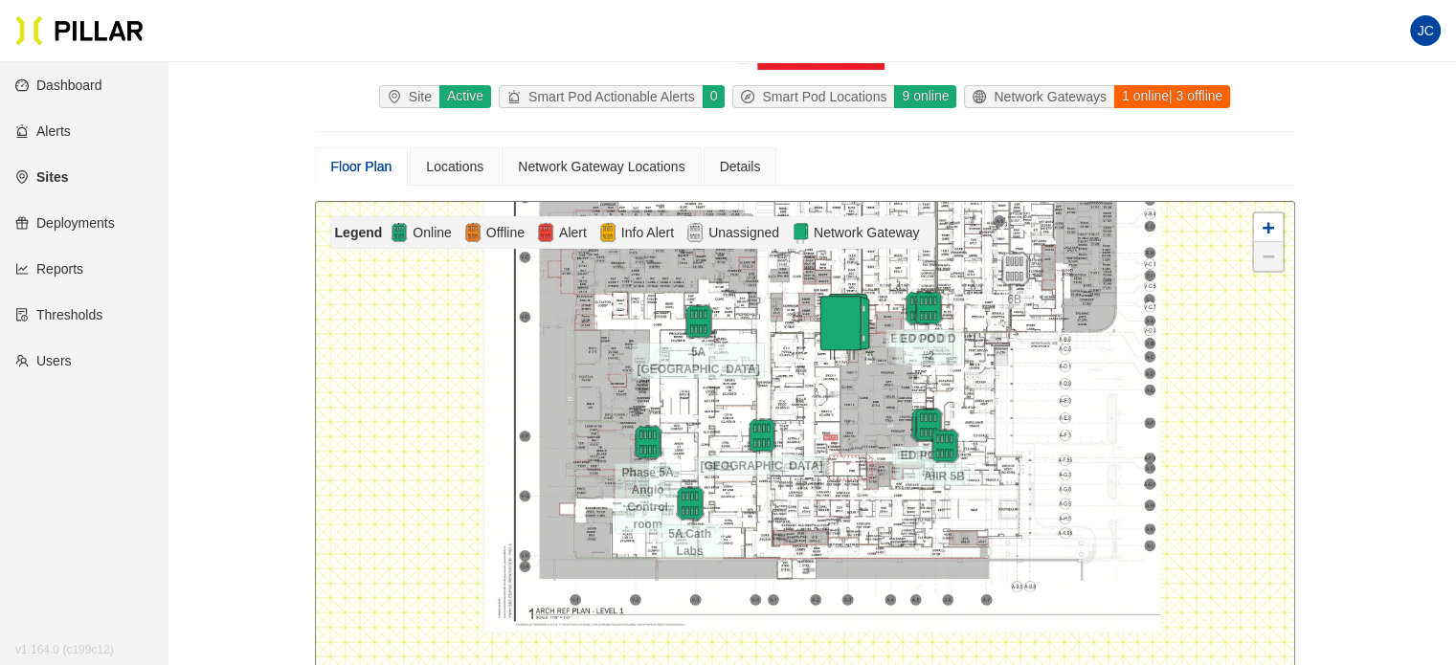
scroll to position [156, 0]
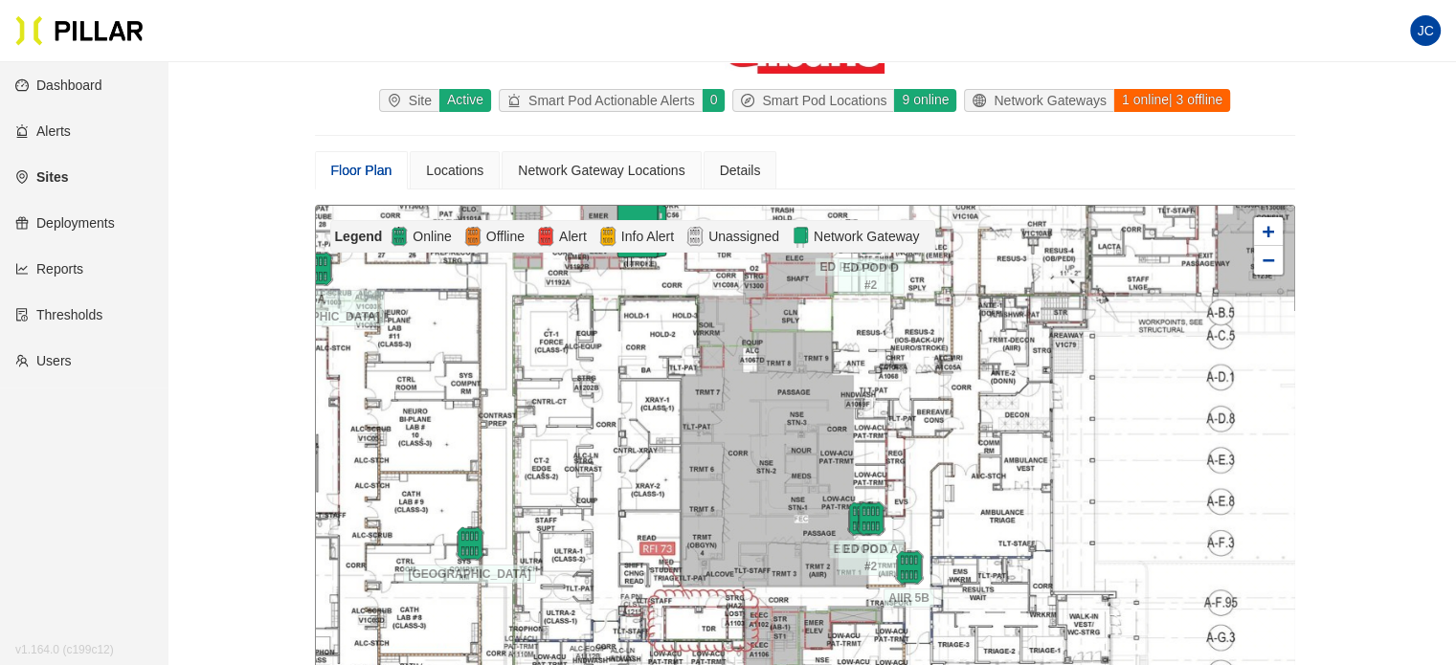
click at [996, 248] on div at bounding box center [805, 454] width 978 height 497
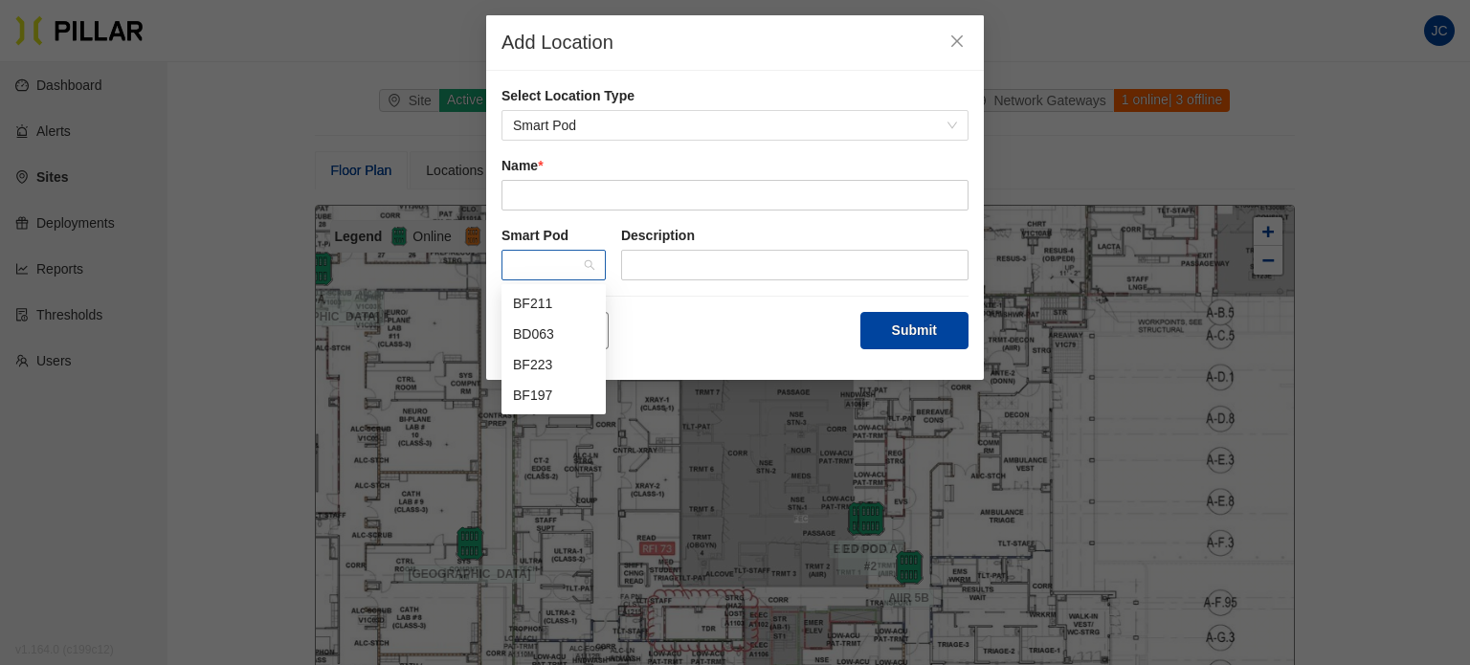
click at [594, 261] on div at bounding box center [554, 265] width 104 height 31
click at [953, 42] on icon "close" at bounding box center [956, 40] width 15 height 15
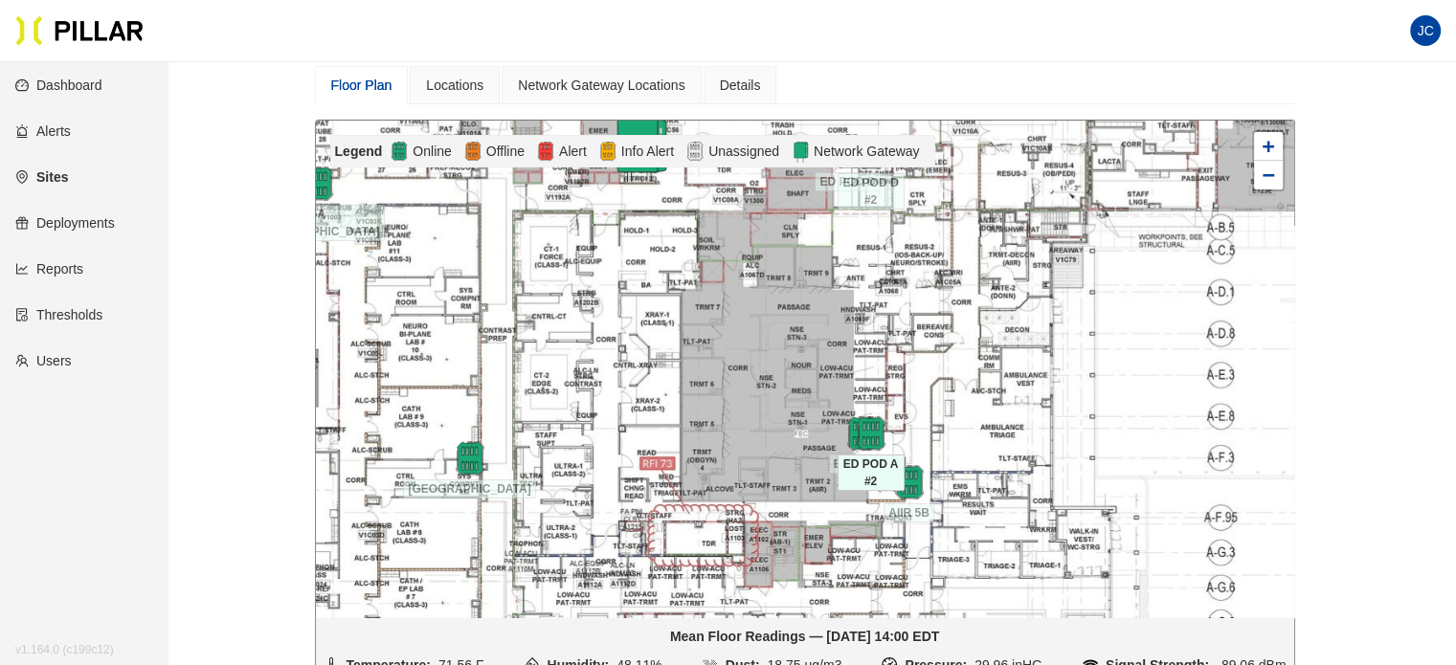
scroll to position [287, 0]
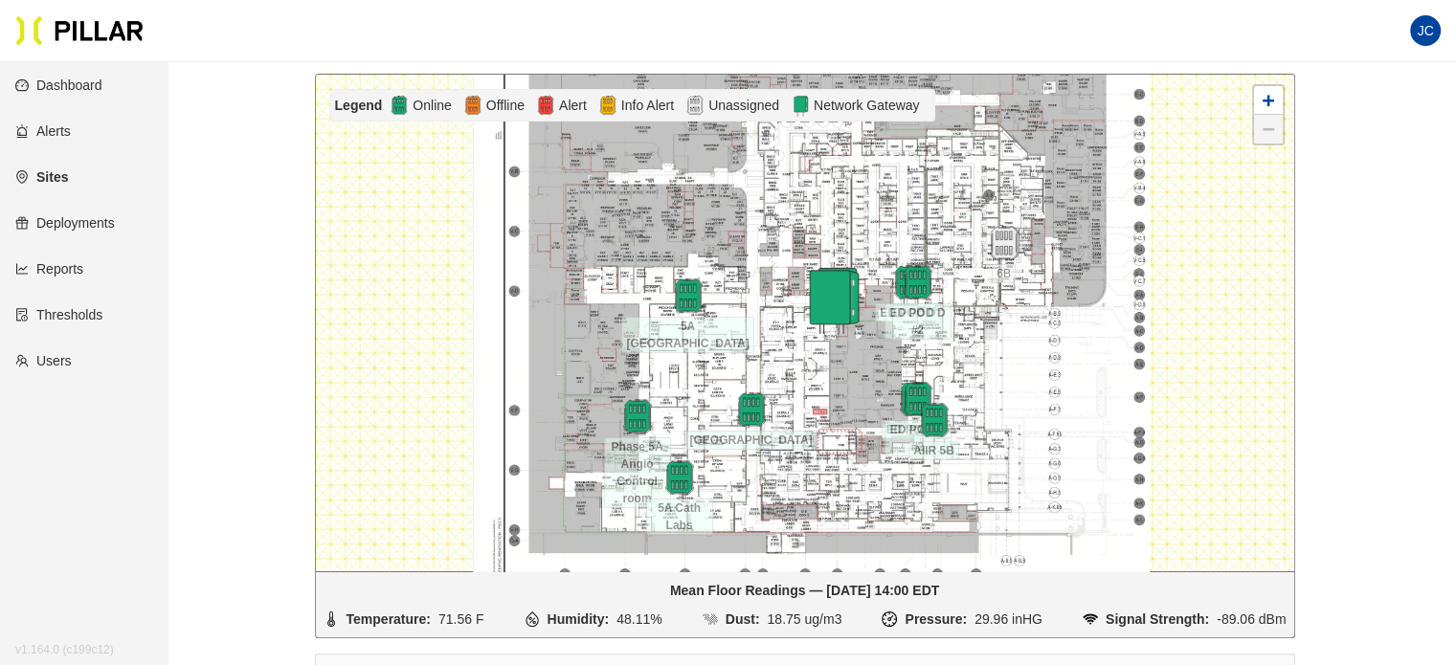
drag, startPoint x: 1201, startPoint y: 259, endPoint x: 1189, endPoint y: 343, distance: 84.2
click at [1189, 343] on div at bounding box center [805, 323] width 978 height 497
click at [98, 81] on link "Dashboard" at bounding box center [58, 85] width 87 height 15
